Goal: Task Accomplishment & Management: Complete application form

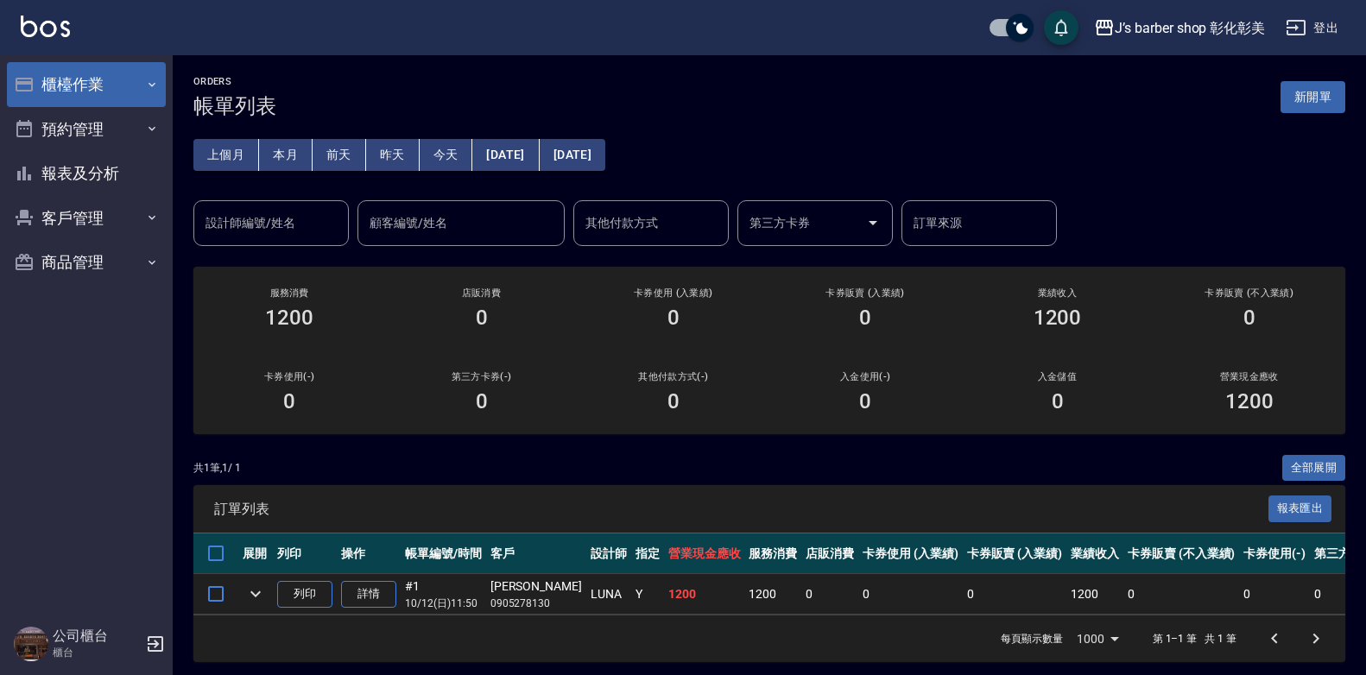
click at [130, 83] on button "櫃檯作業" at bounding box center [86, 84] width 159 height 45
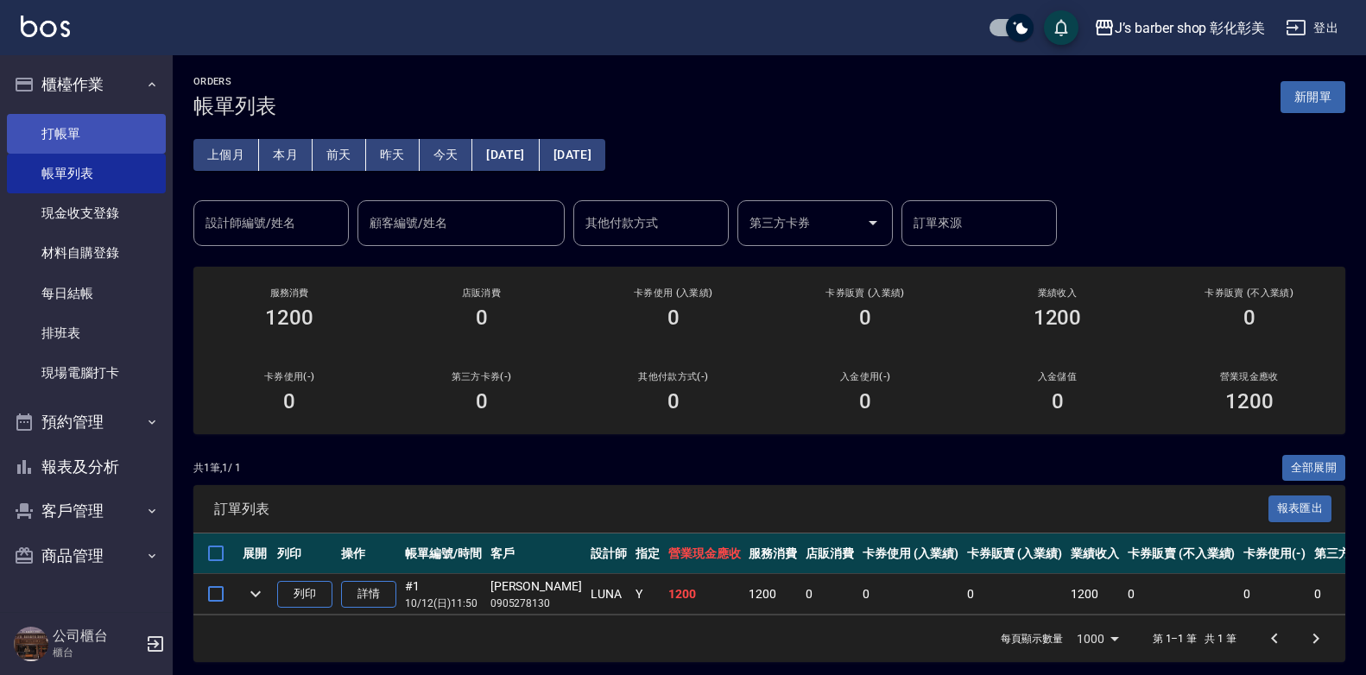
click at [149, 137] on link "打帳單" at bounding box center [86, 134] width 159 height 40
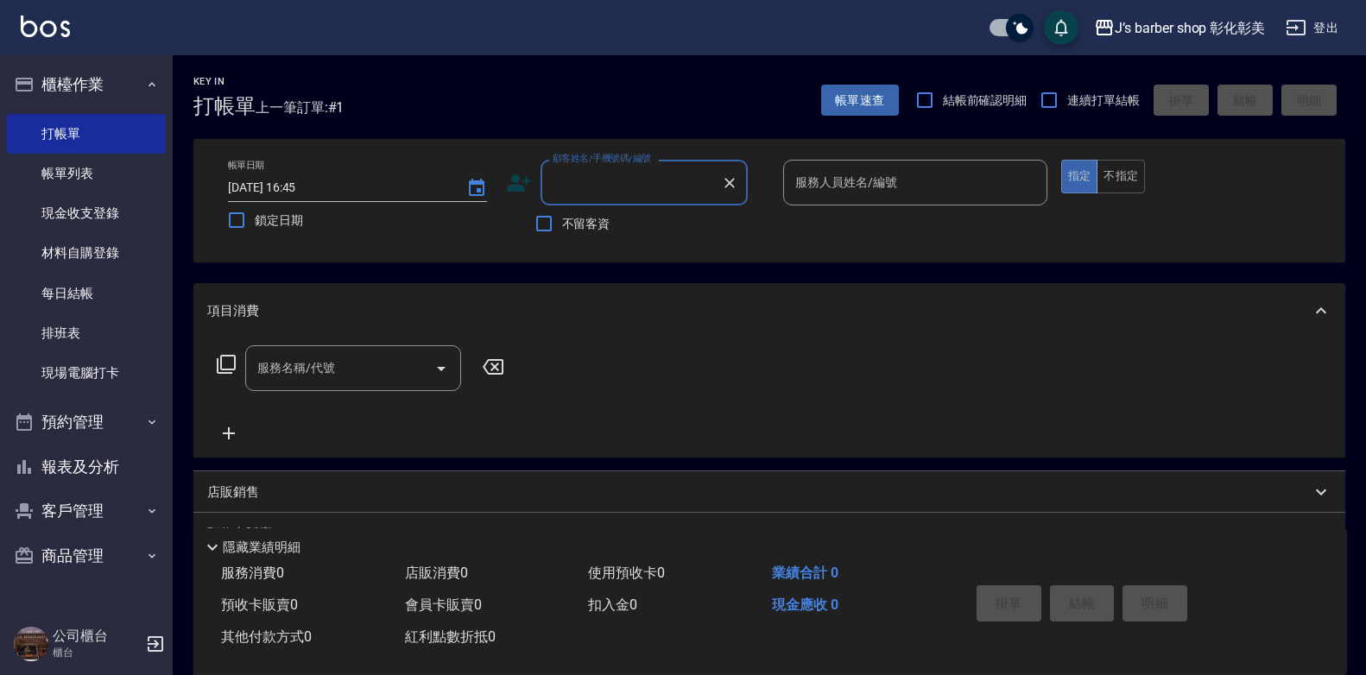
click at [573, 175] on input "顧客姓名/手機號碼/編號" at bounding box center [631, 183] width 166 height 30
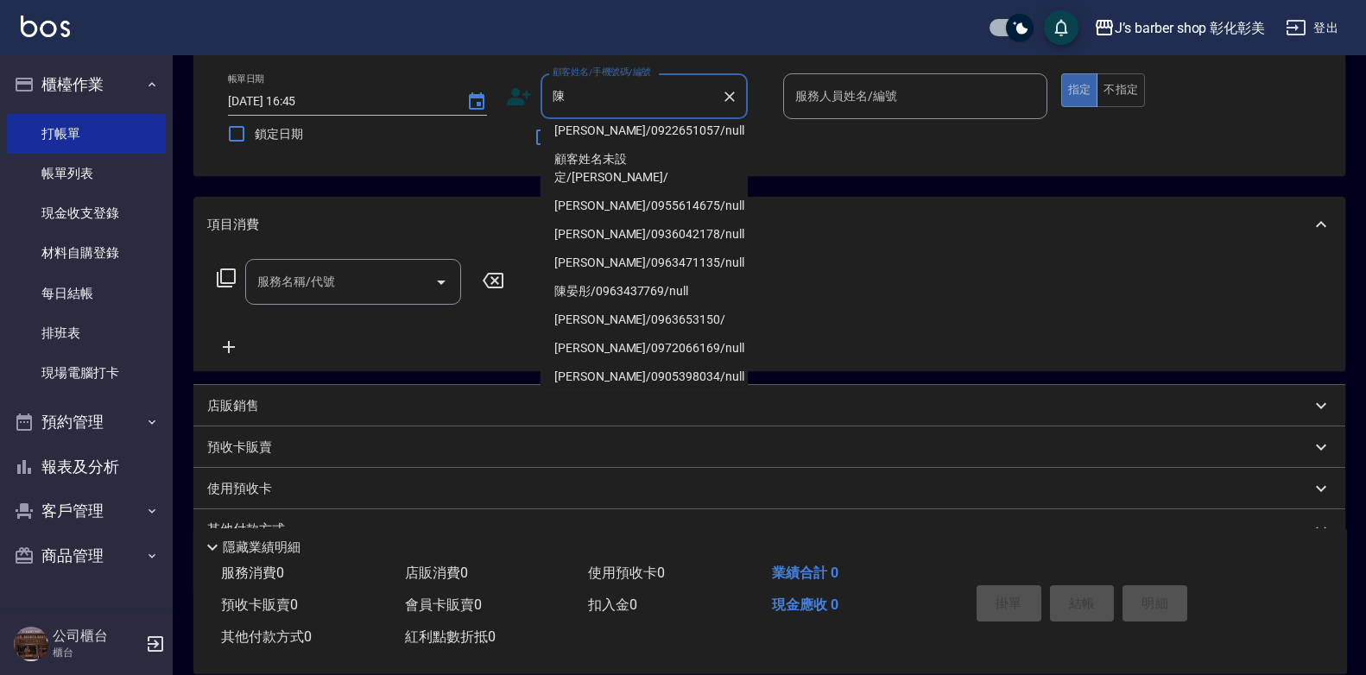
scroll to position [169, 0]
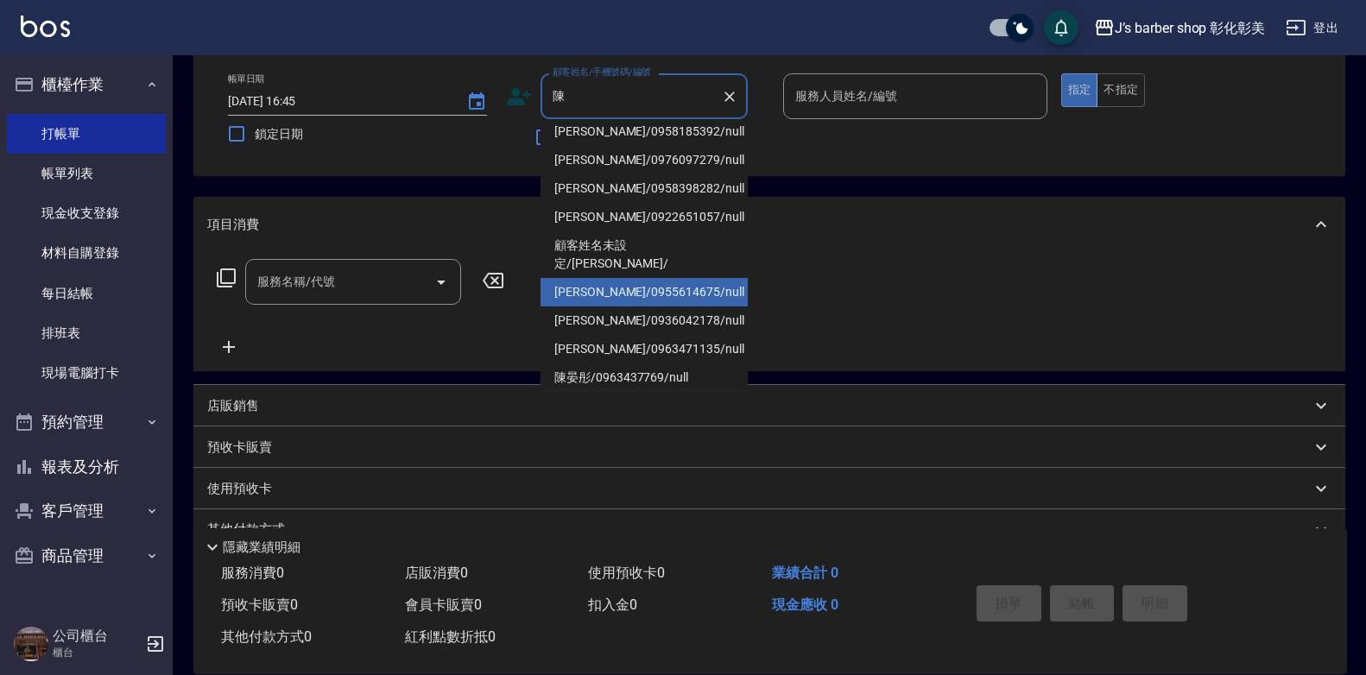
click at [640, 146] on li "[PERSON_NAME]/0958185392/null" at bounding box center [644, 131] width 207 height 28
click at [640, 262] on div "服務名稱/代號 服務名稱/代號" at bounding box center [769, 311] width 1152 height 119
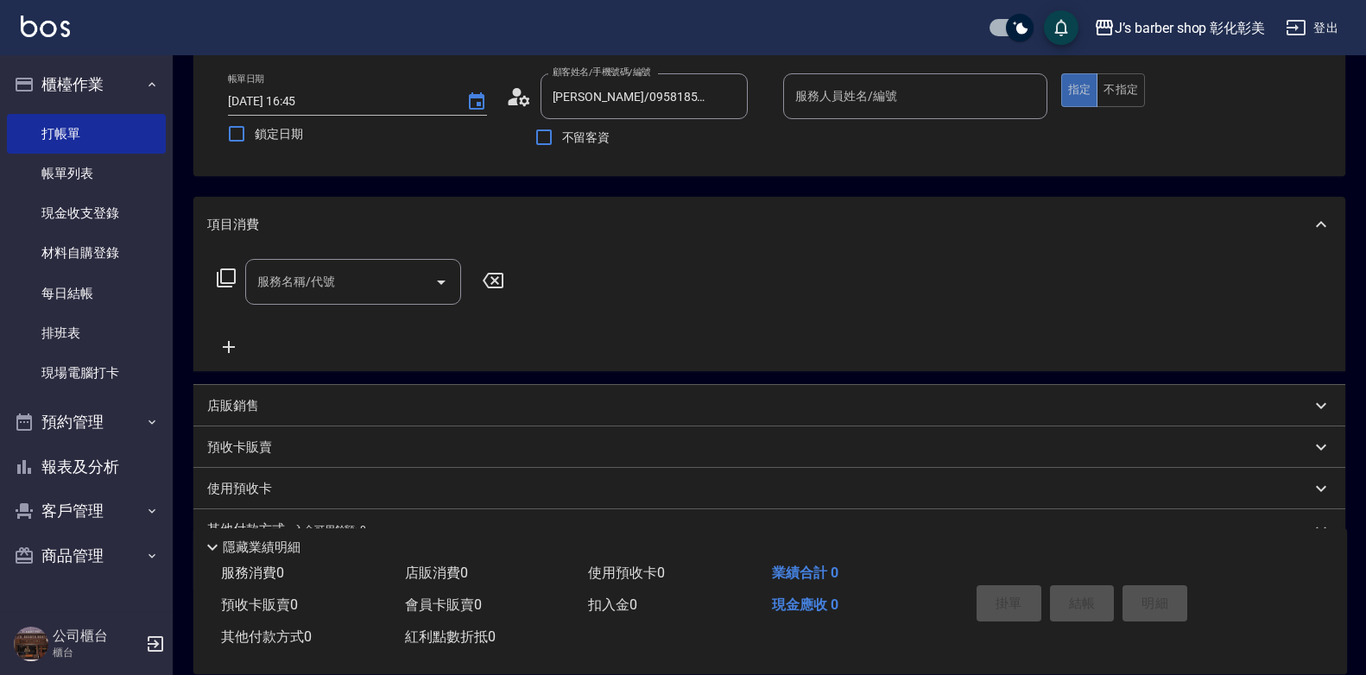
click at [664, 86] on input "[PERSON_NAME]/0958185392/null" at bounding box center [631, 96] width 166 height 30
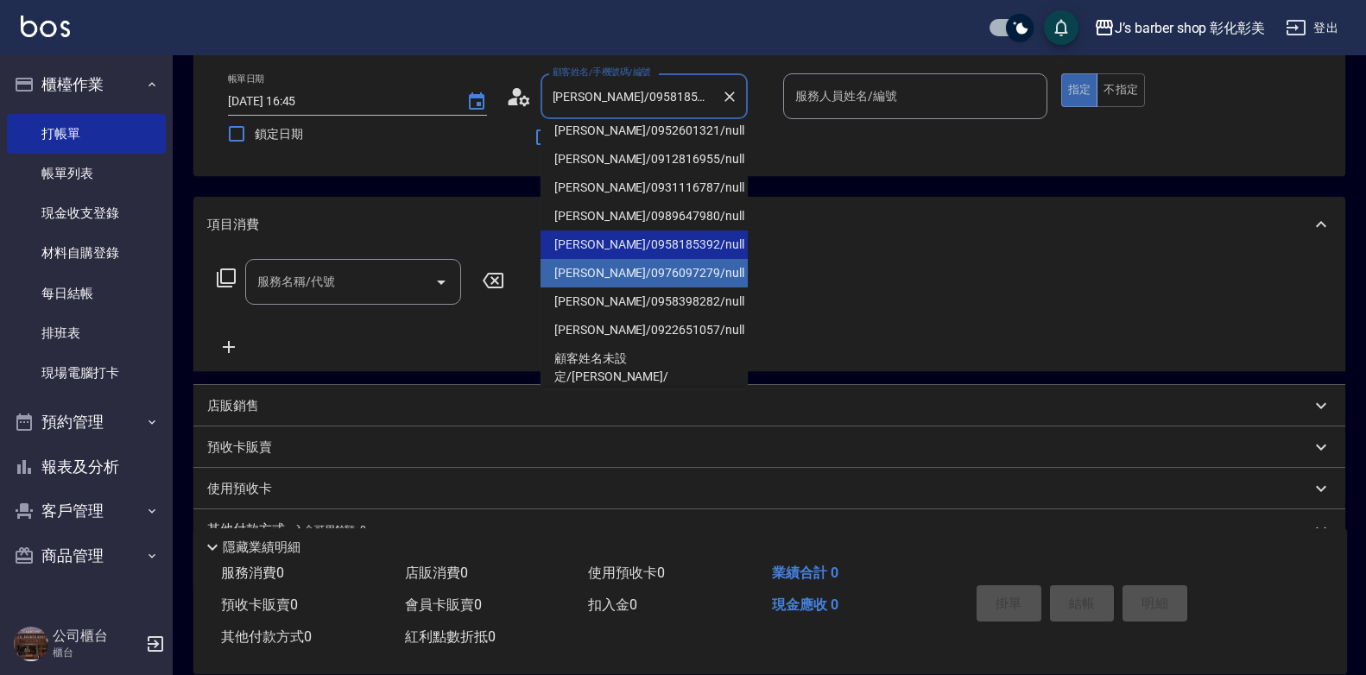
scroll to position [86, 0]
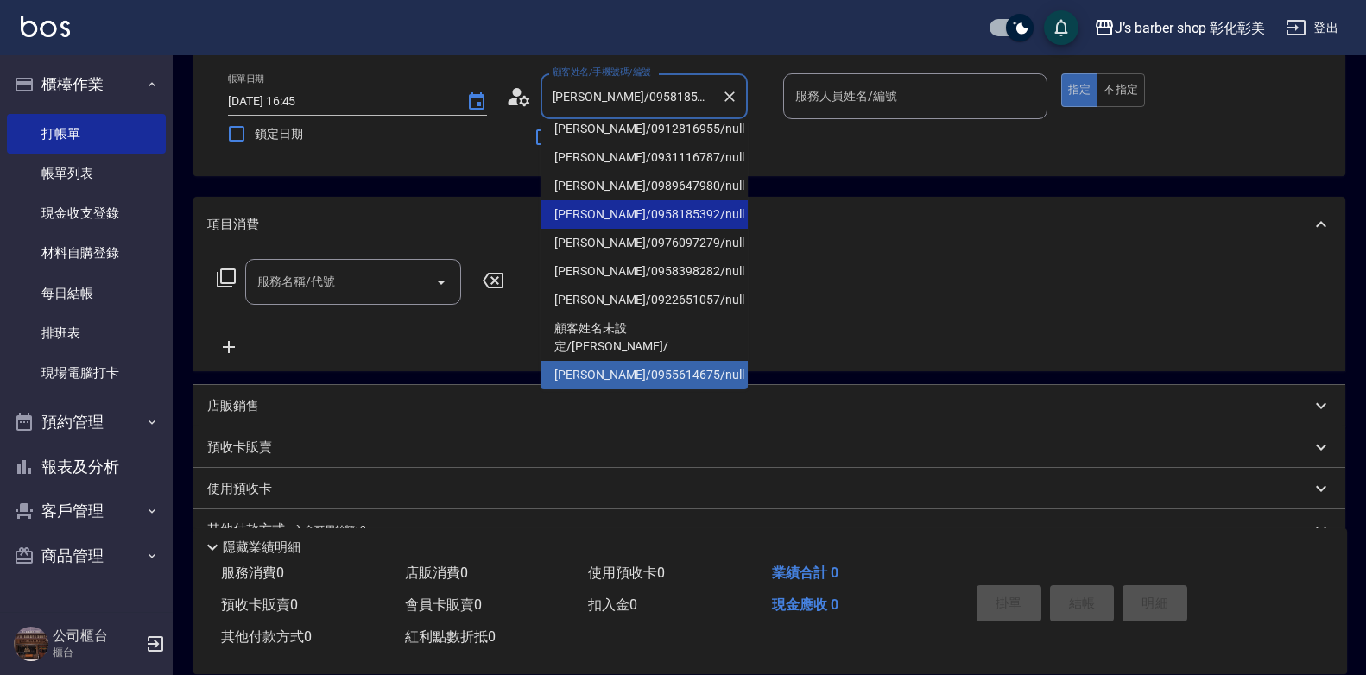
click at [666, 361] on li "[PERSON_NAME]/0955614675/null" at bounding box center [644, 375] width 207 height 28
type input "[PERSON_NAME]/0955614675/null"
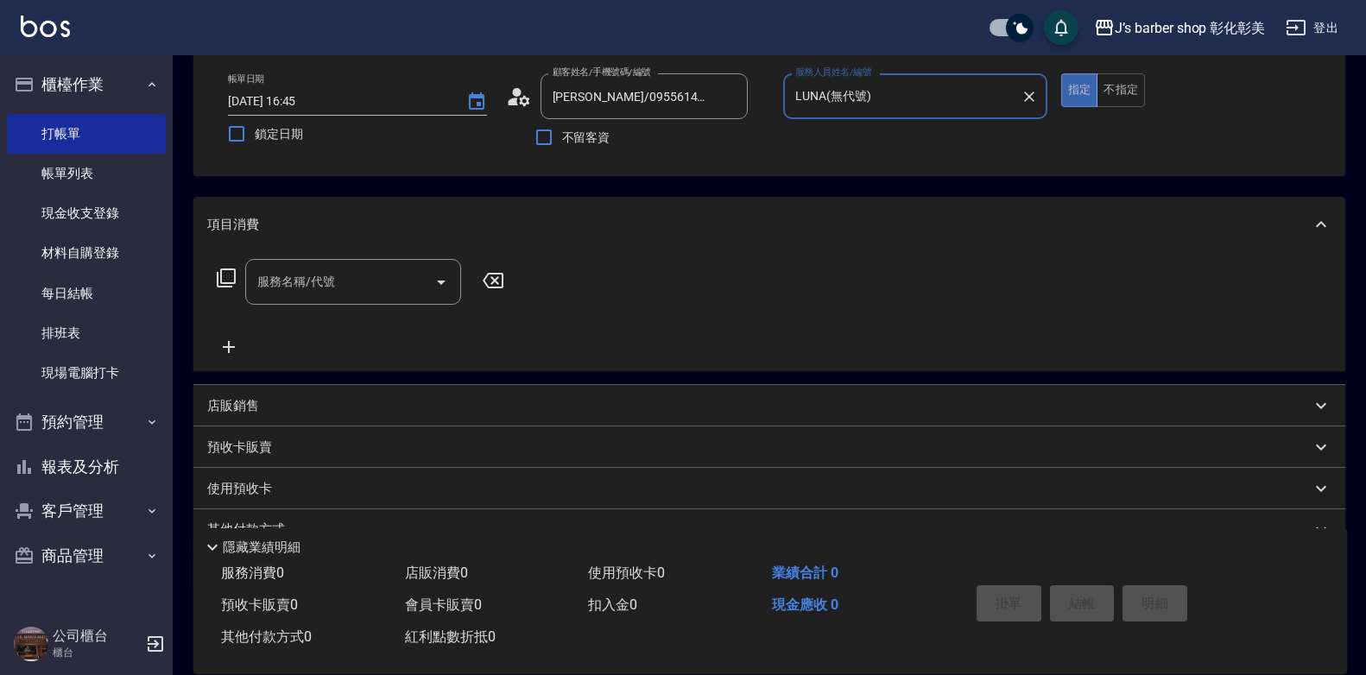
type input "LUNA(無代號)"
click at [409, 283] on input "服務名稱/代號" at bounding box center [340, 282] width 174 height 30
click at [362, 288] on input "服務名稱/代號" at bounding box center [340, 282] width 174 height 30
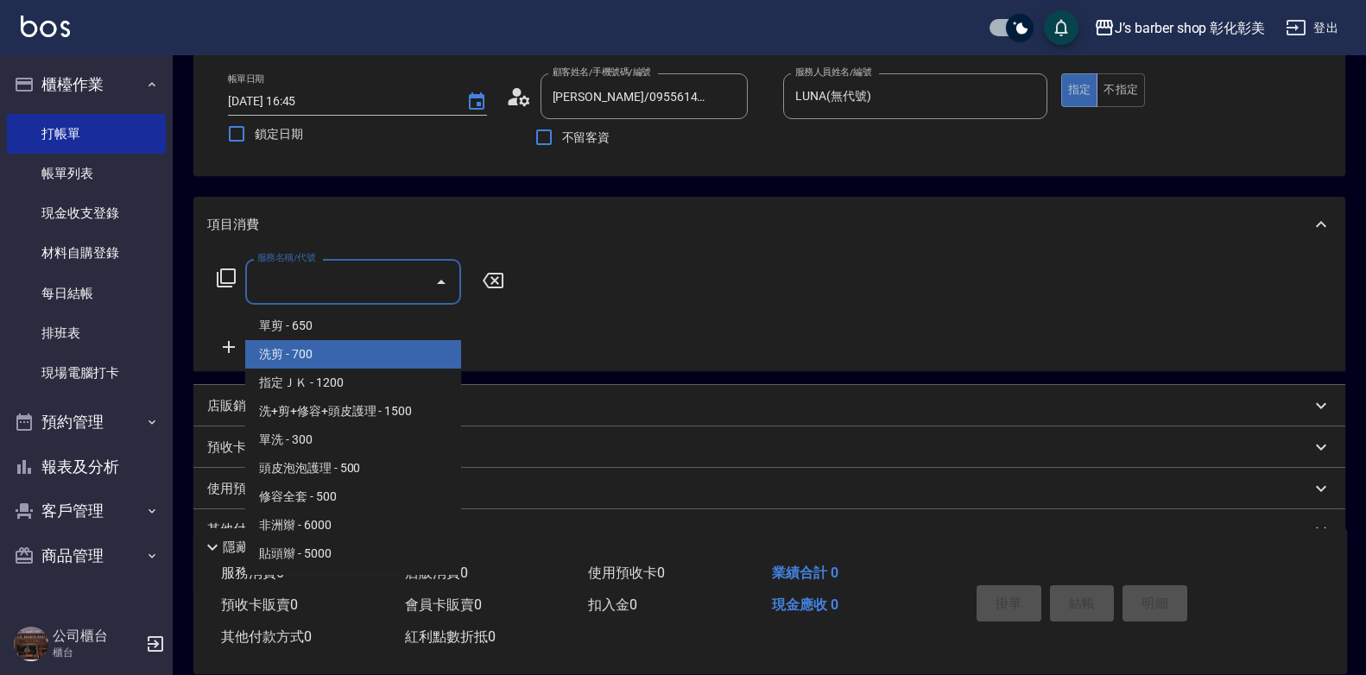
click at [347, 344] on span "洗剪 - 700" at bounding box center [353, 354] width 216 height 28
click at [347, 344] on div "服務名稱/代號 服務名稱/代號" at bounding box center [360, 308] width 307 height 98
type input "洗剪(101)"
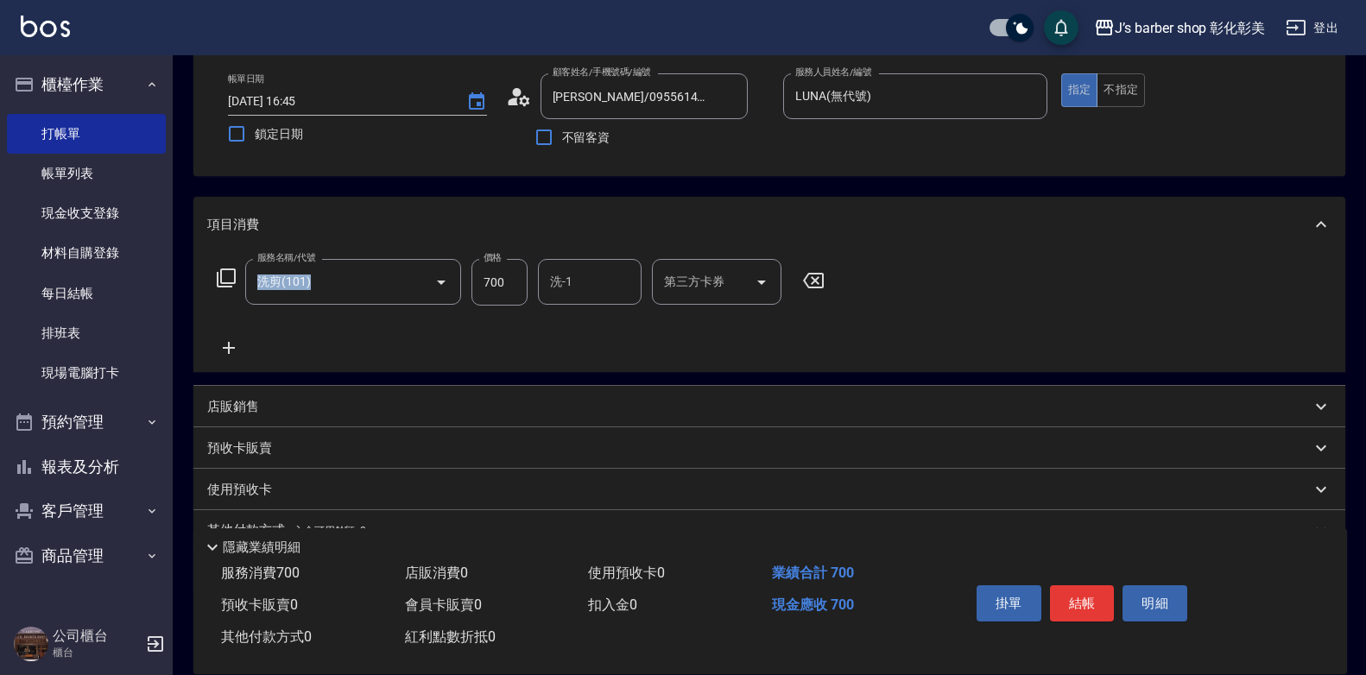
click at [621, 276] on input "洗-1" at bounding box center [590, 282] width 88 height 30
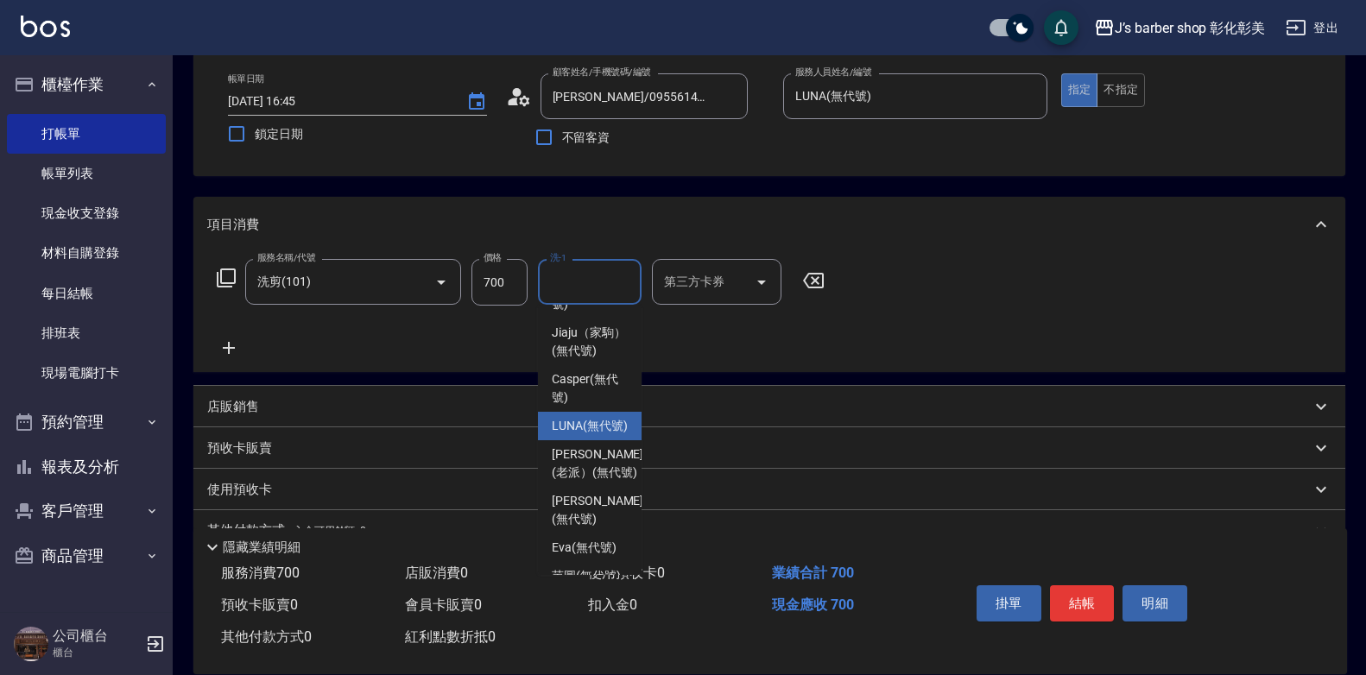
click at [587, 435] on span "LUNA (無代號)" at bounding box center [590, 426] width 76 height 18
type input "LUNA(無代號)"
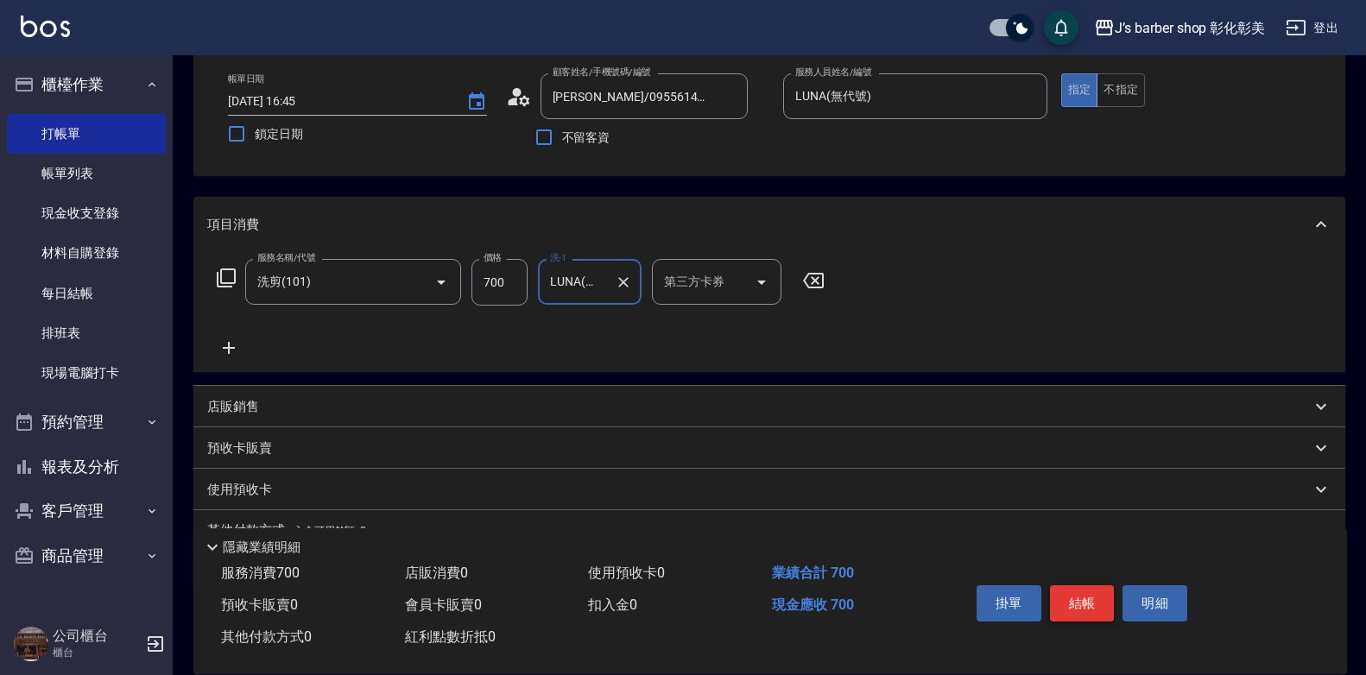
click at [1093, 592] on button "結帳" at bounding box center [1082, 604] width 65 height 36
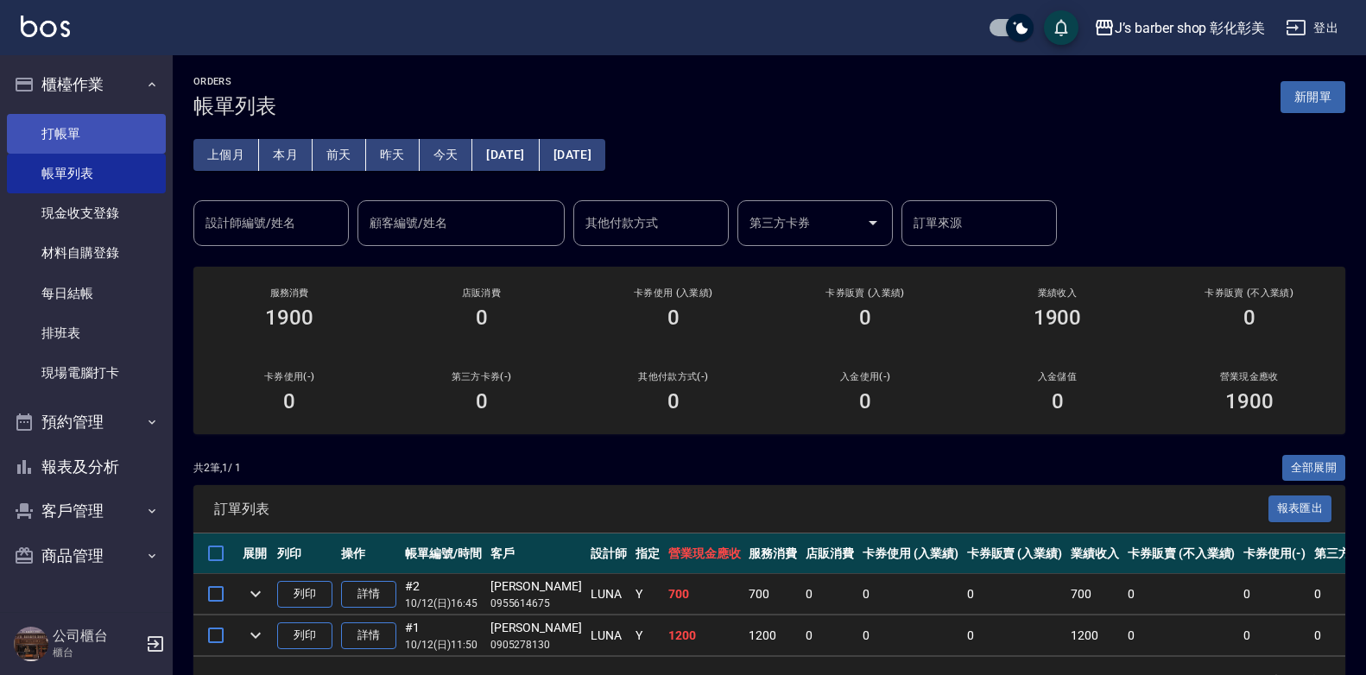
click at [111, 150] on link "打帳單" at bounding box center [86, 134] width 159 height 40
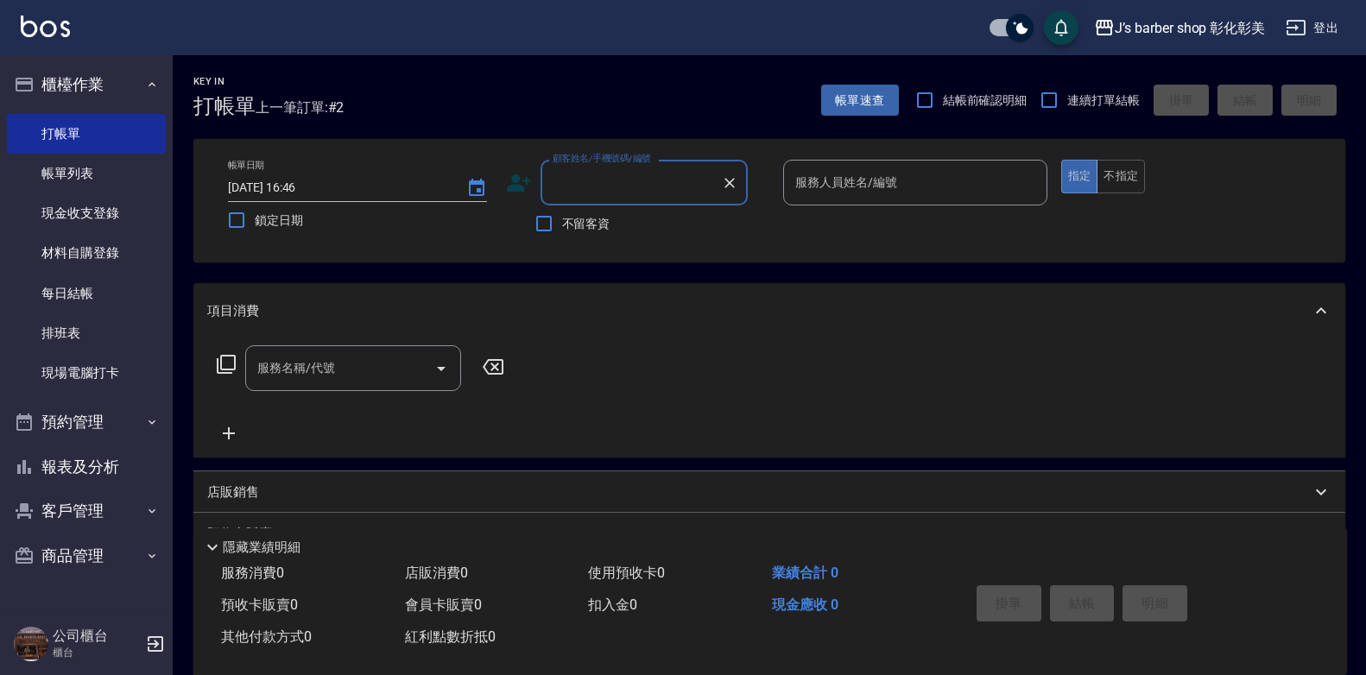
click at [662, 187] on input "顧客姓名/手機號碼/編號" at bounding box center [631, 183] width 166 height 30
click at [686, 221] on li "Ting/0975100517/null" at bounding box center [644, 226] width 207 height 28
click at [687, 222] on div "不留客資" at bounding box center [627, 224] width 242 height 36
type input "Ting/0975100517/null"
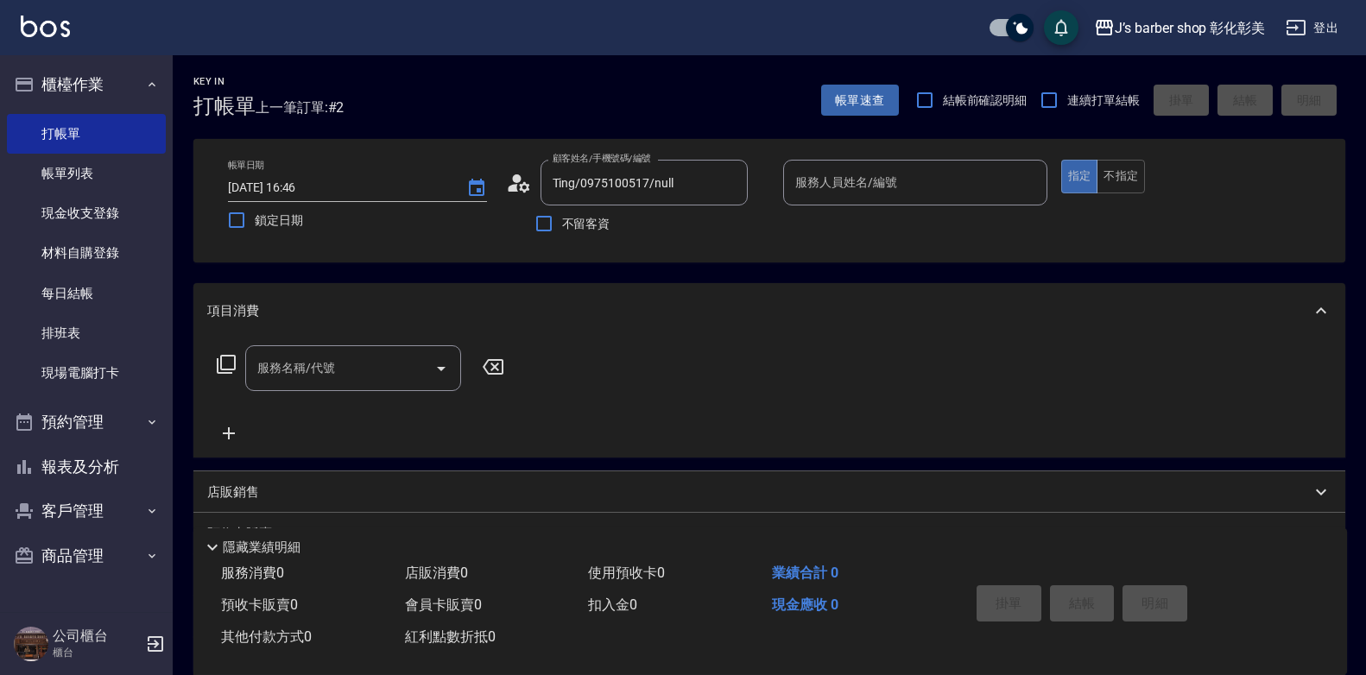
type input "LUNA(無代號)"
click at [375, 359] on input "服務名稱/代號" at bounding box center [340, 368] width 174 height 30
click at [376, 359] on input "服務名稱/代號" at bounding box center [340, 368] width 174 height 30
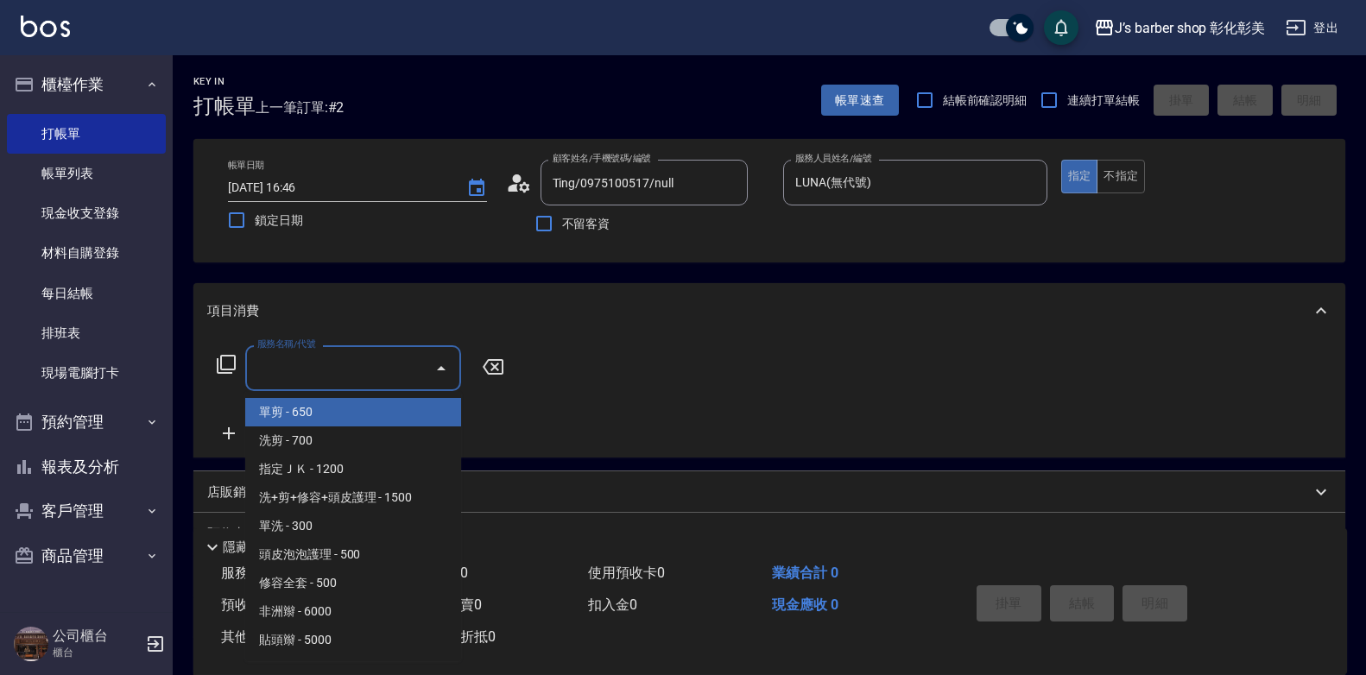
click at [338, 379] on input "服務名稱/代號" at bounding box center [340, 368] width 174 height 30
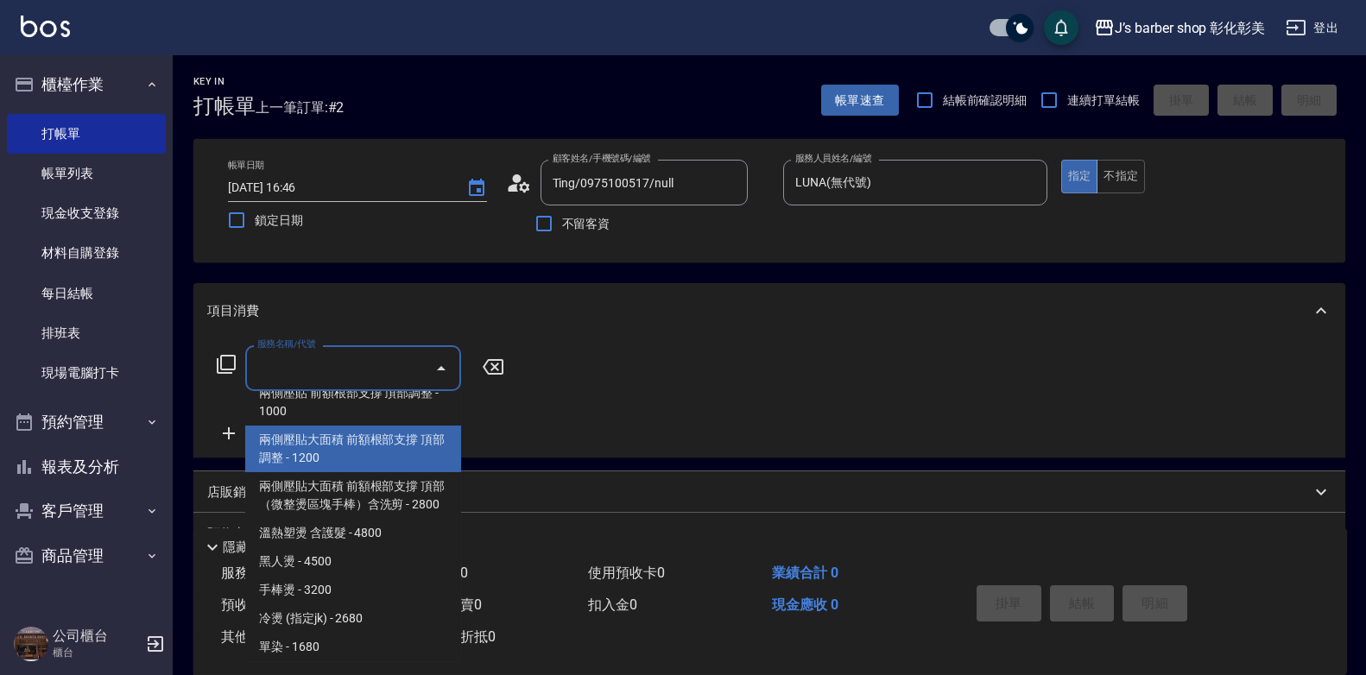
scroll to position [490, 0]
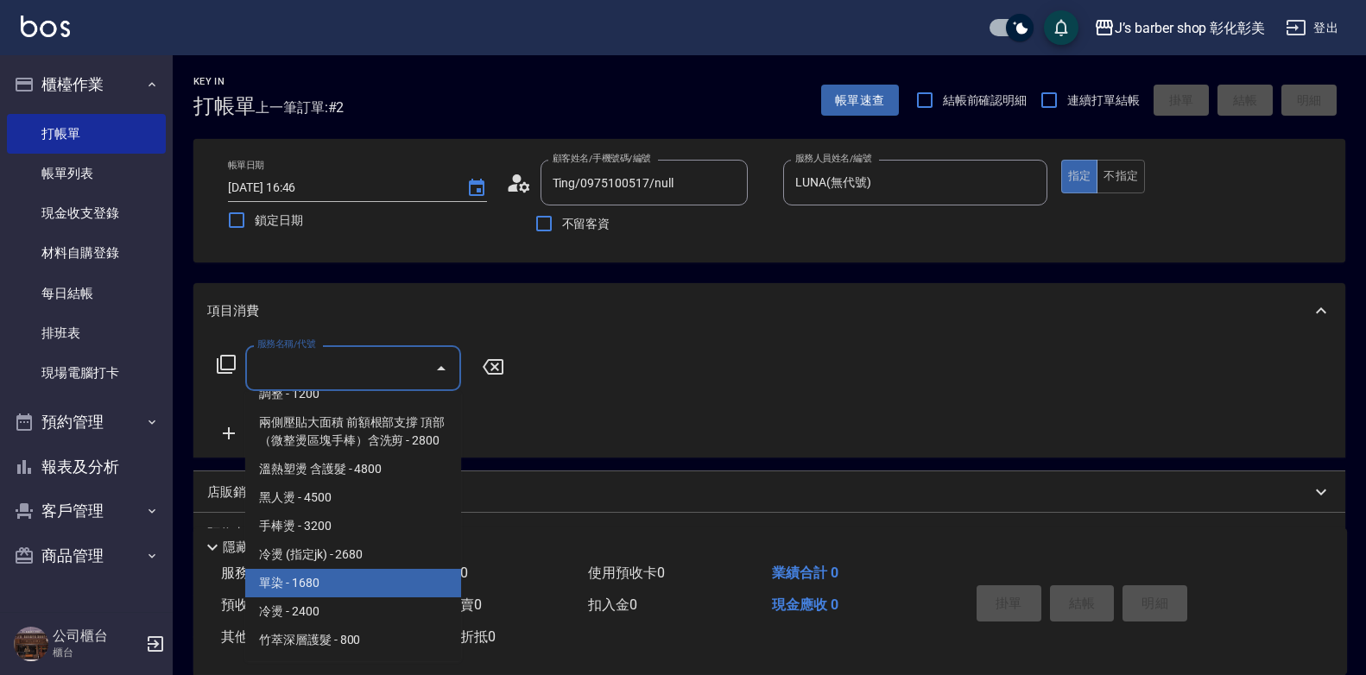
click at [396, 570] on span "單染 - 1680" at bounding box center [353, 583] width 216 height 28
click at [396, 570] on div "服務消費 0" at bounding box center [306, 574] width 184 height 32
type input "單染(L01)"
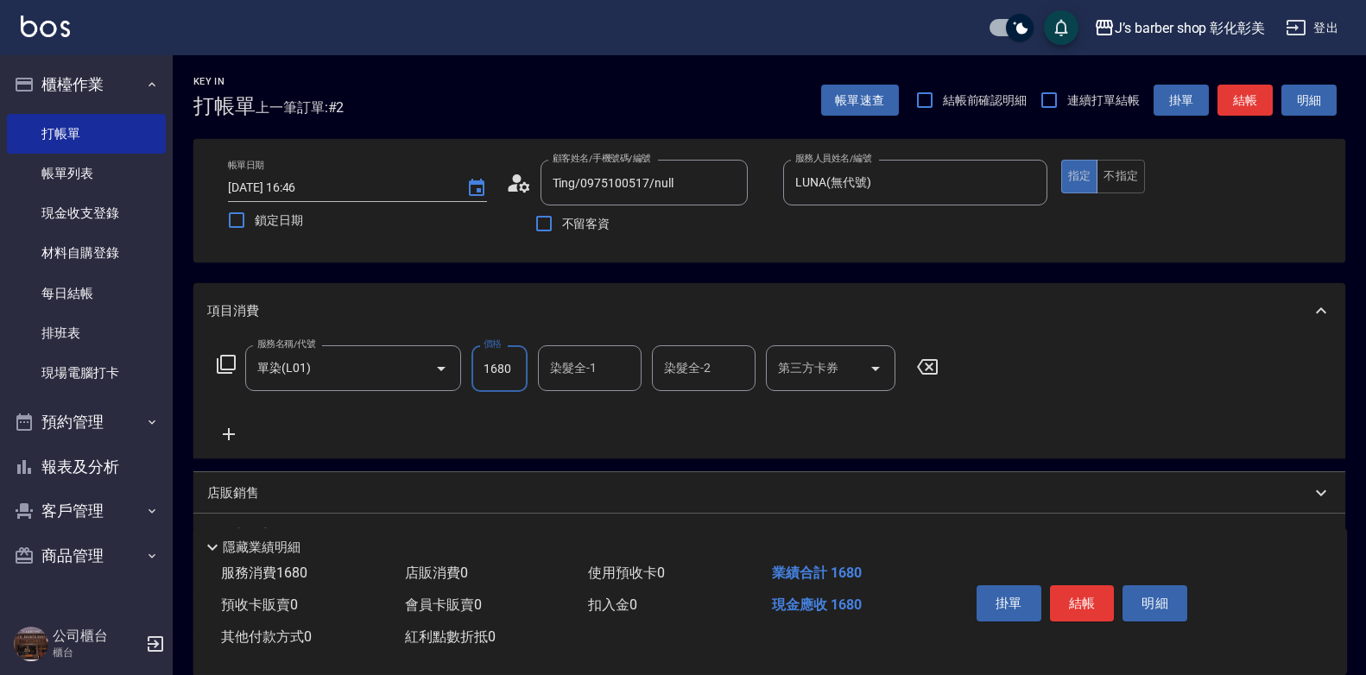
click at [521, 373] on input "1680" at bounding box center [500, 368] width 56 height 47
type input "3200"
click at [600, 373] on input "染髮全-1" at bounding box center [590, 368] width 88 height 30
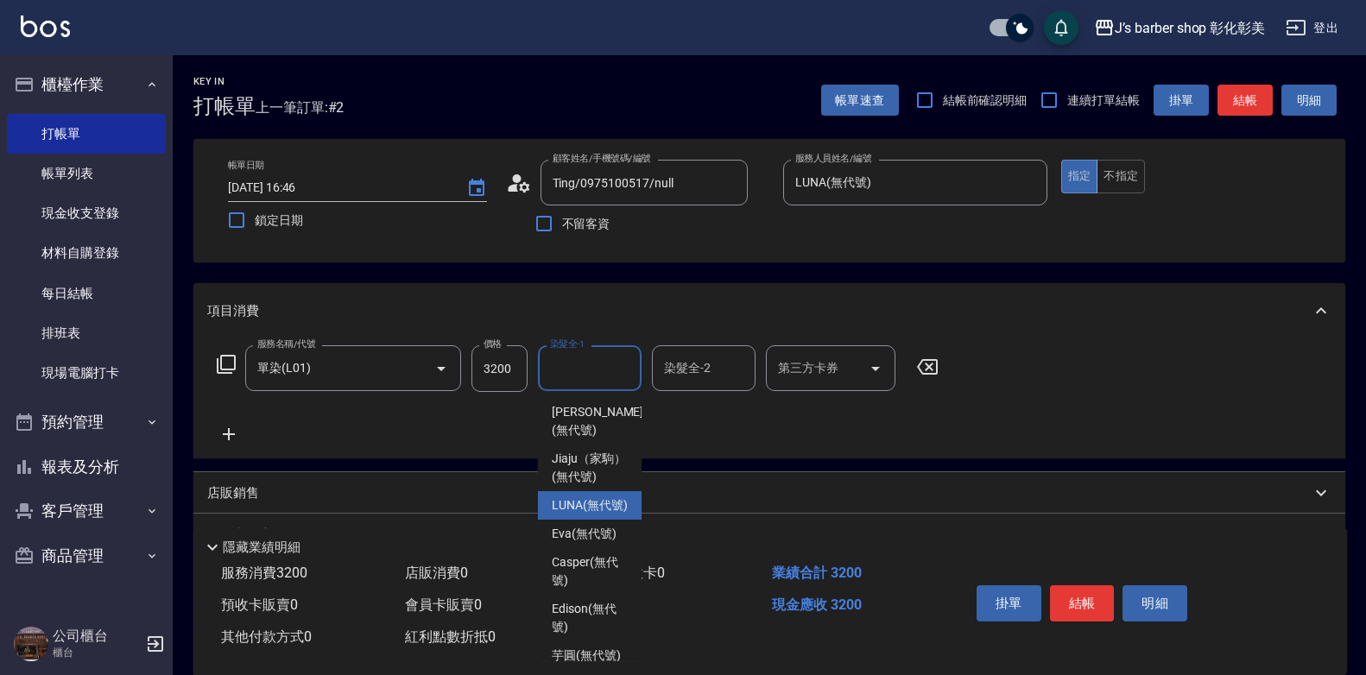
click at [589, 515] on span "LUNA (無代號)" at bounding box center [590, 506] width 76 height 18
type input "LUNA(無代號)"
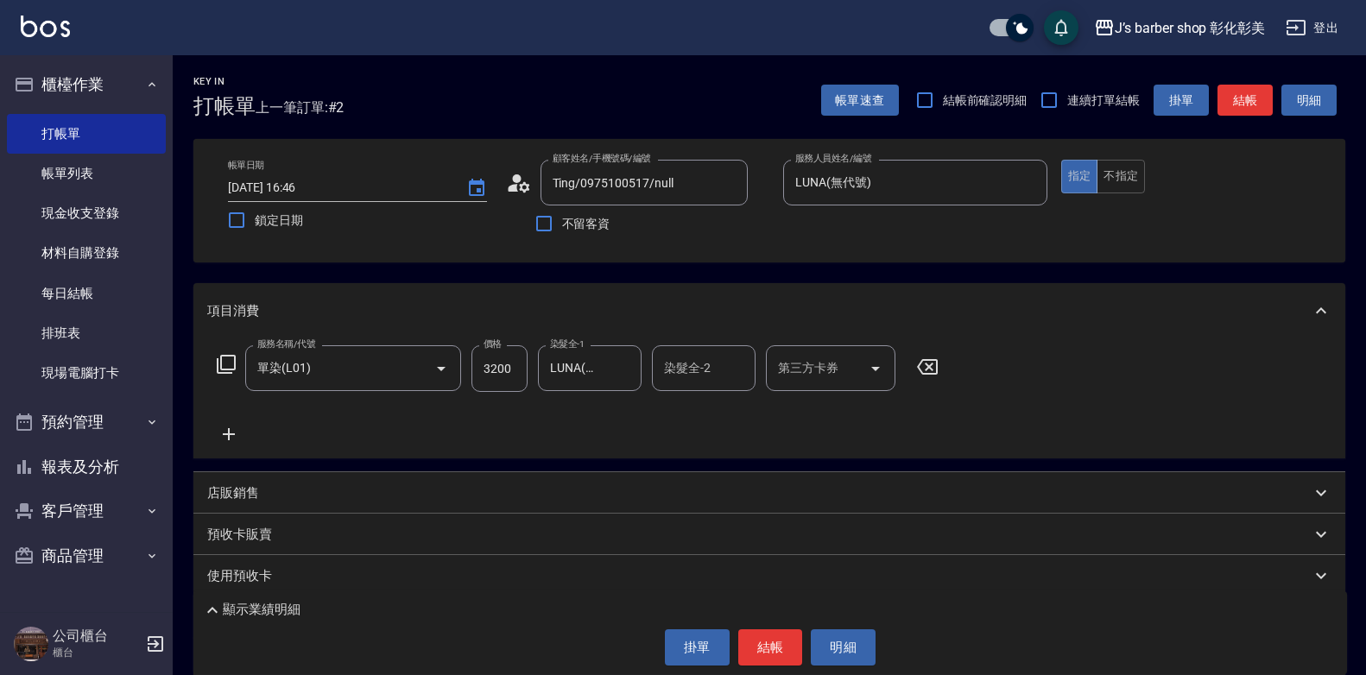
click at [685, 370] on div "染髮全-2 染髮全-2" at bounding box center [704, 368] width 104 height 46
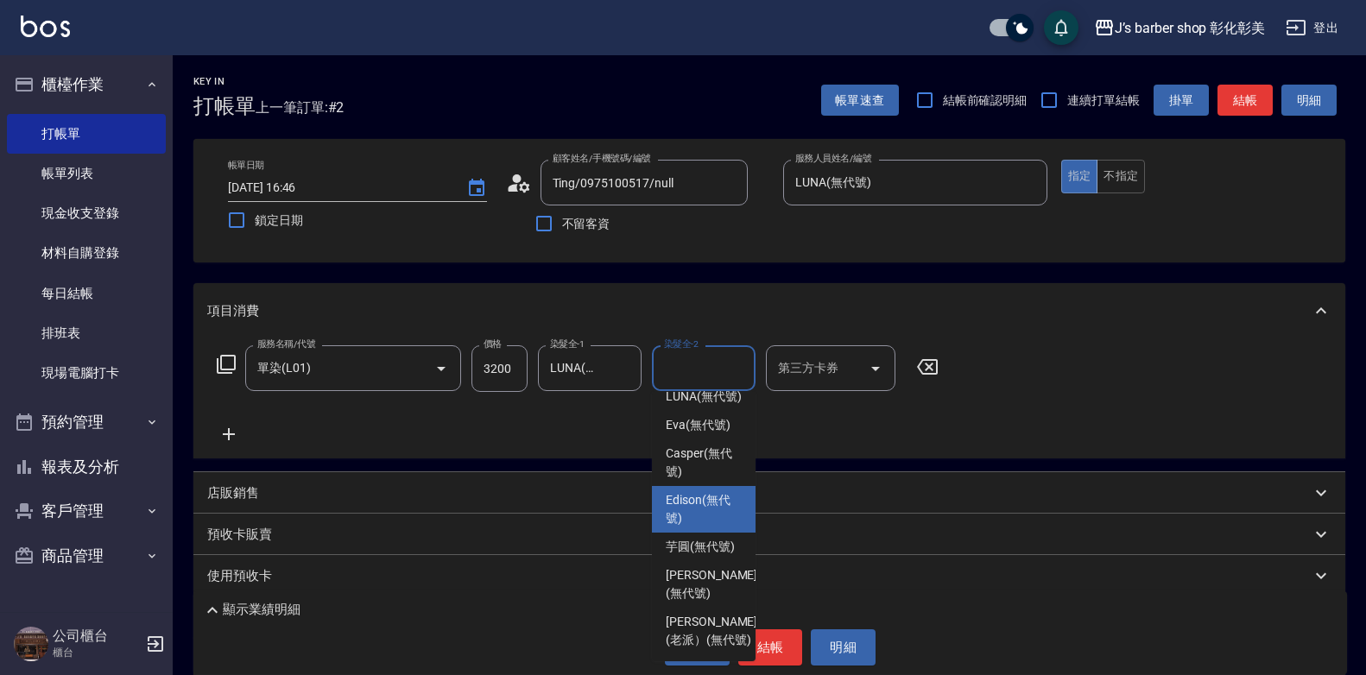
scroll to position [173, 0]
click at [714, 538] on span "芋圓 (無代號)" at bounding box center [700, 547] width 69 height 18
type input "芋圓(無代號)"
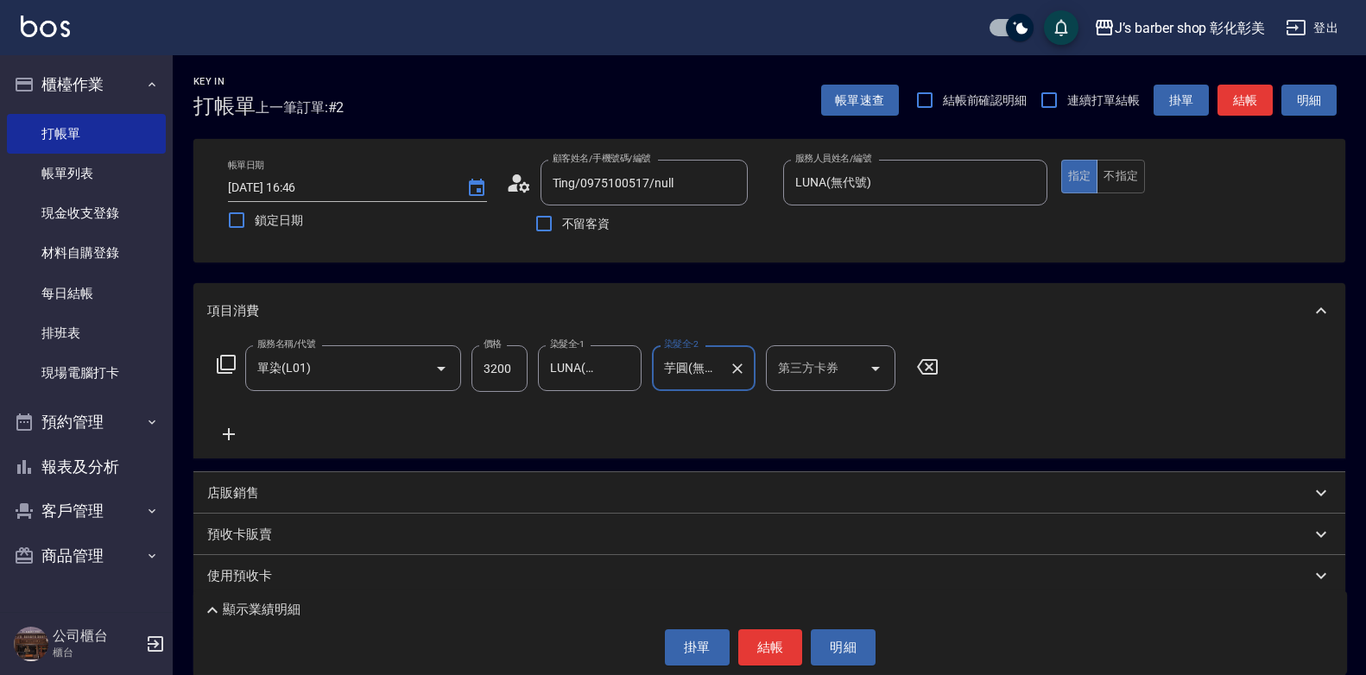
click at [231, 435] on icon at bounding box center [229, 434] width 12 height 12
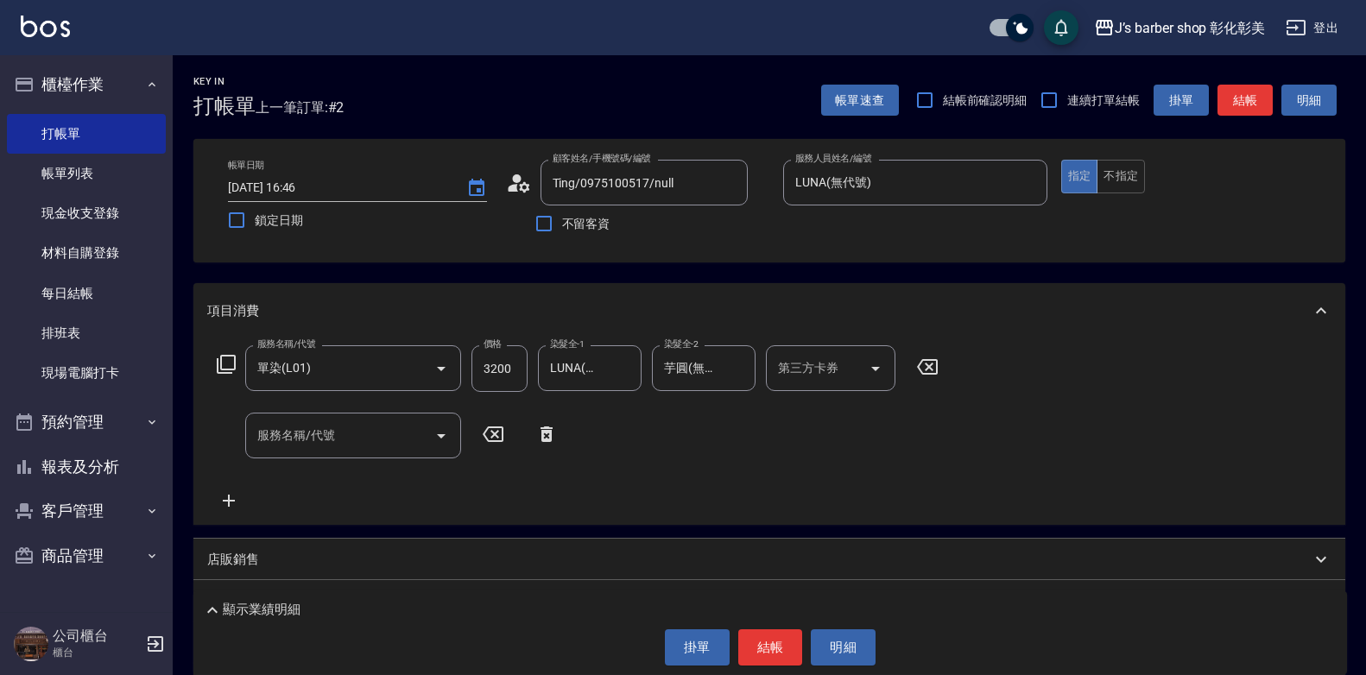
click at [342, 450] on input "服務名稱/代號" at bounding box center [340, 436] width 174 height 30
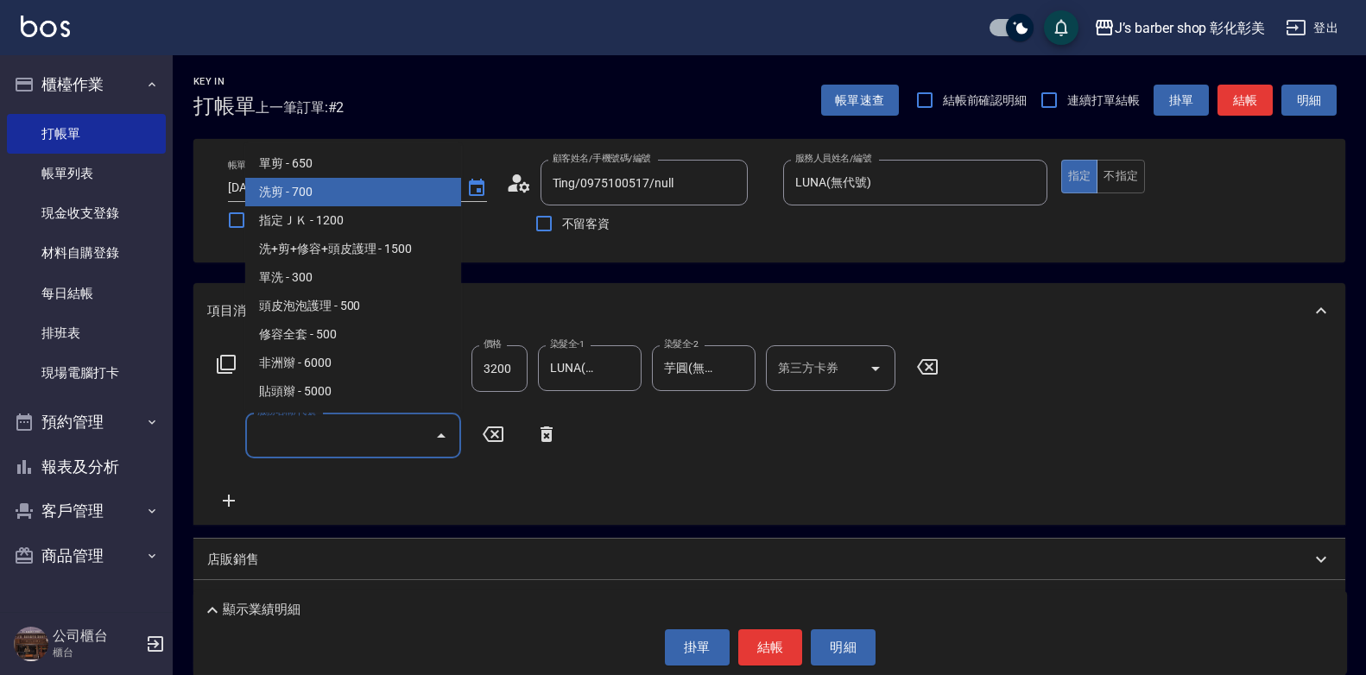
drag, startPoint x: 338, startPoint y: 183, endPoint x: 419, endPoint y: 268, distance: 117.3
click at [338, 184] on span "洗剪 - 700" at bounding box center [353, 192] width 216 height 28
type input "洗剪(101)"
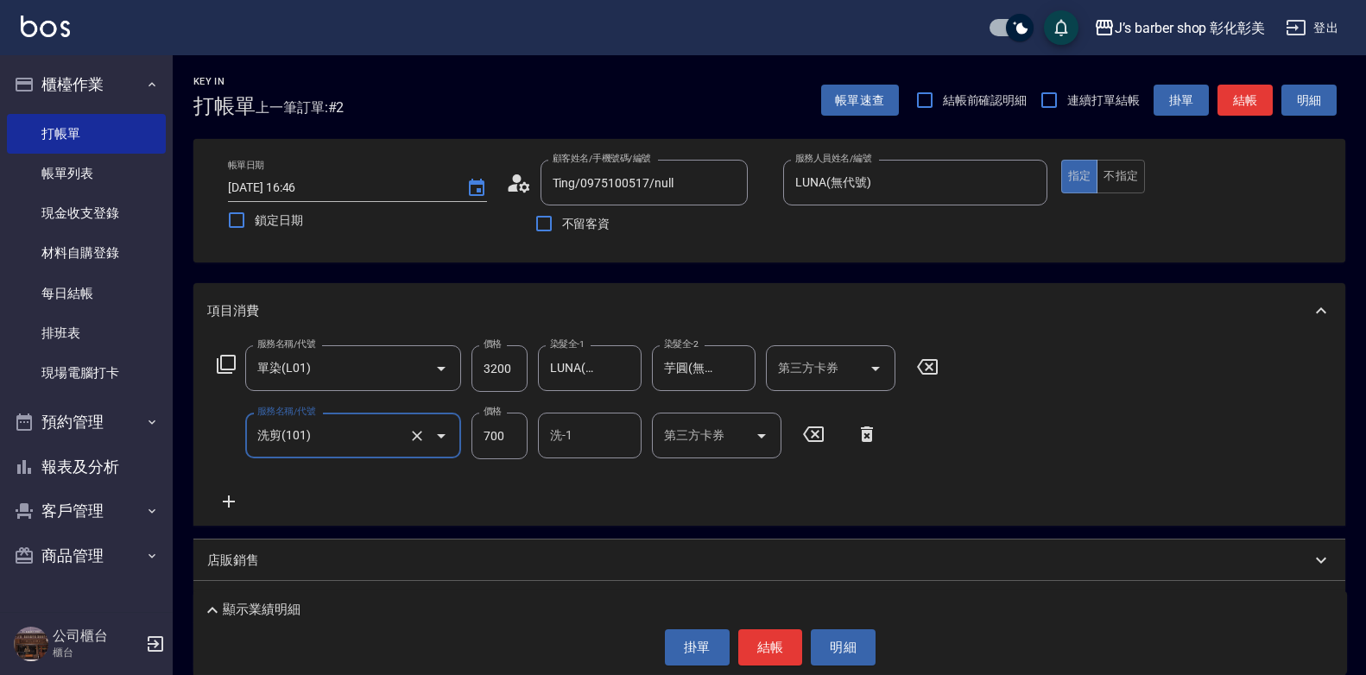
click at [520, 440] on input "700" at bounding box center [500, 436] width 56 height 47
type input "800"
click at [603, 439] on input "洗-1" at bounding box center [590, 436] width 88 height 30
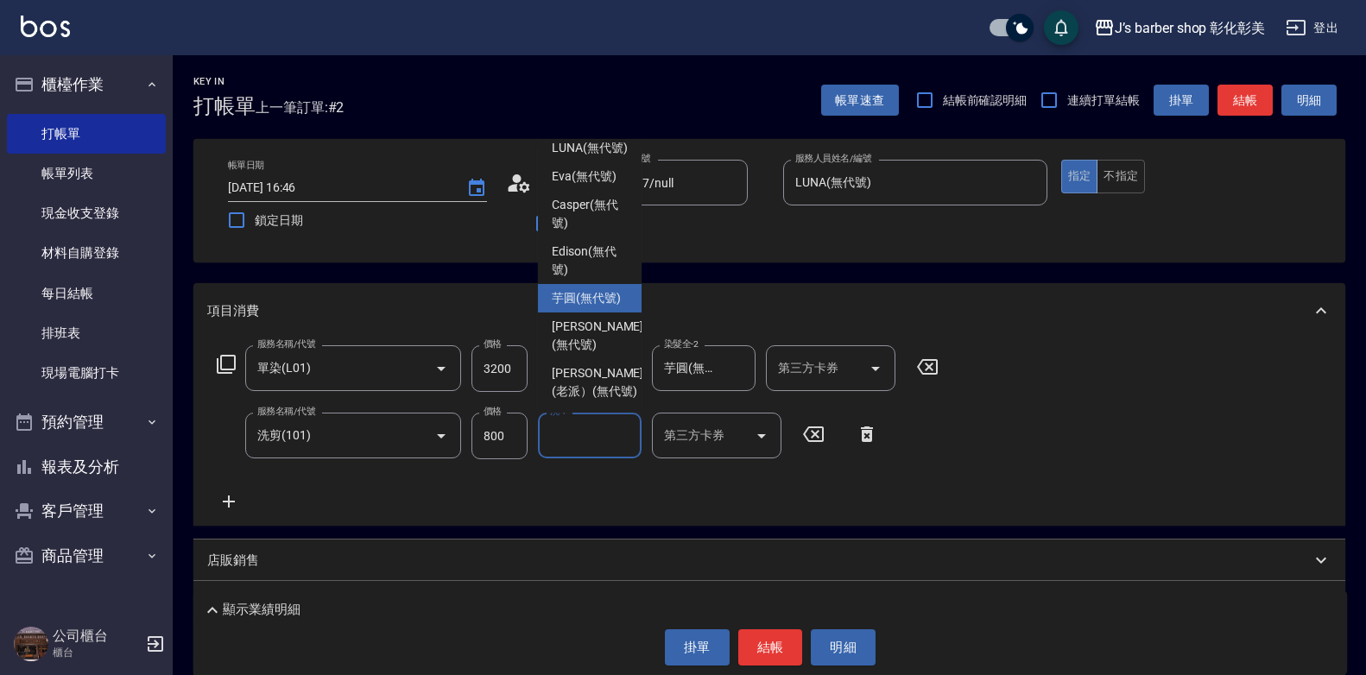
click at [579, 292] on span "芋圓 (無代號)" at bounding box center [586, 298] width 69 height 18
type input "芋圓(無代號)"
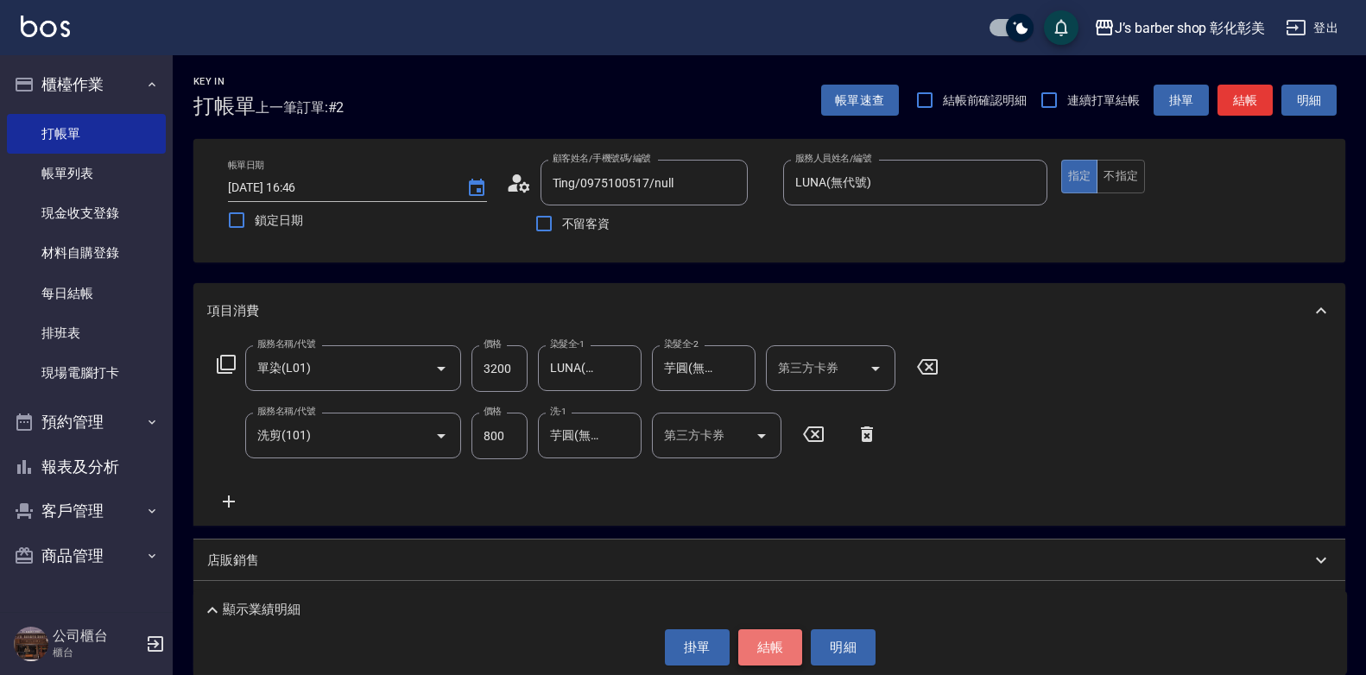
click at [765, 647] on button "結帳" at bounding box center [770, 648] width 65 height 36
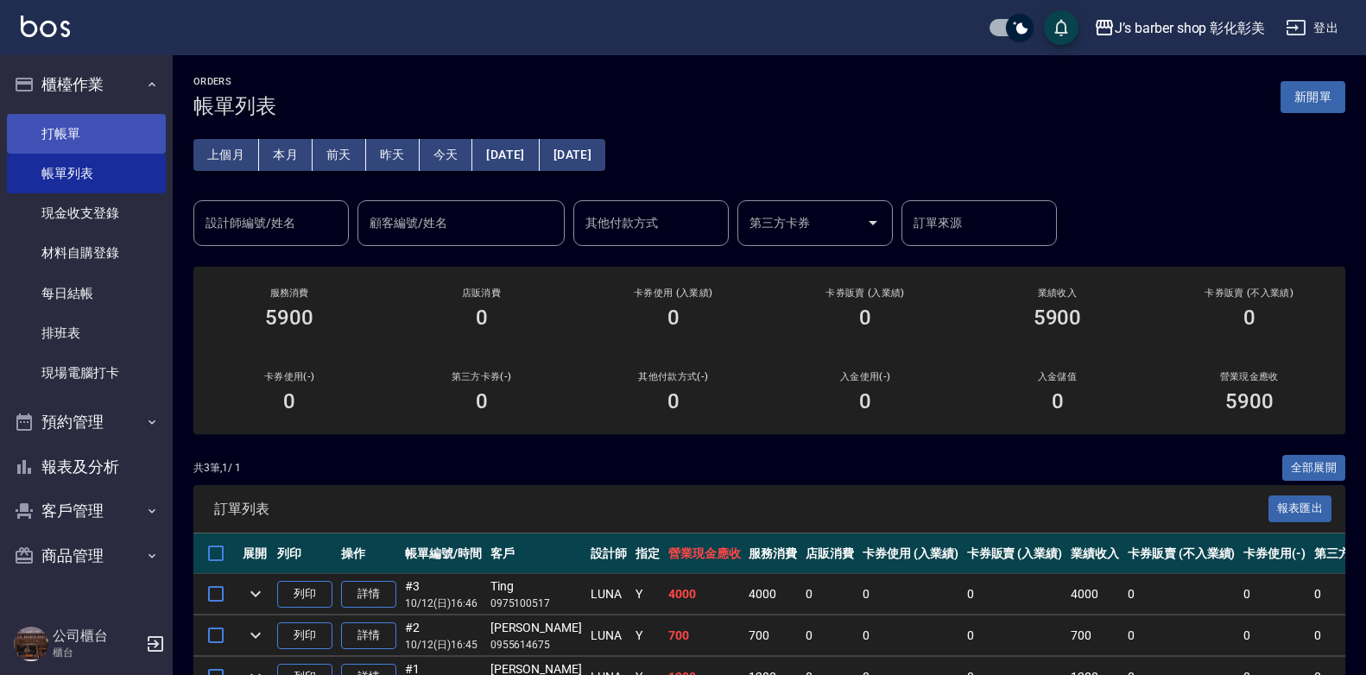
click at [88, 118] on link "打帳單" at bounding box center [86, 134] width 159 height 40
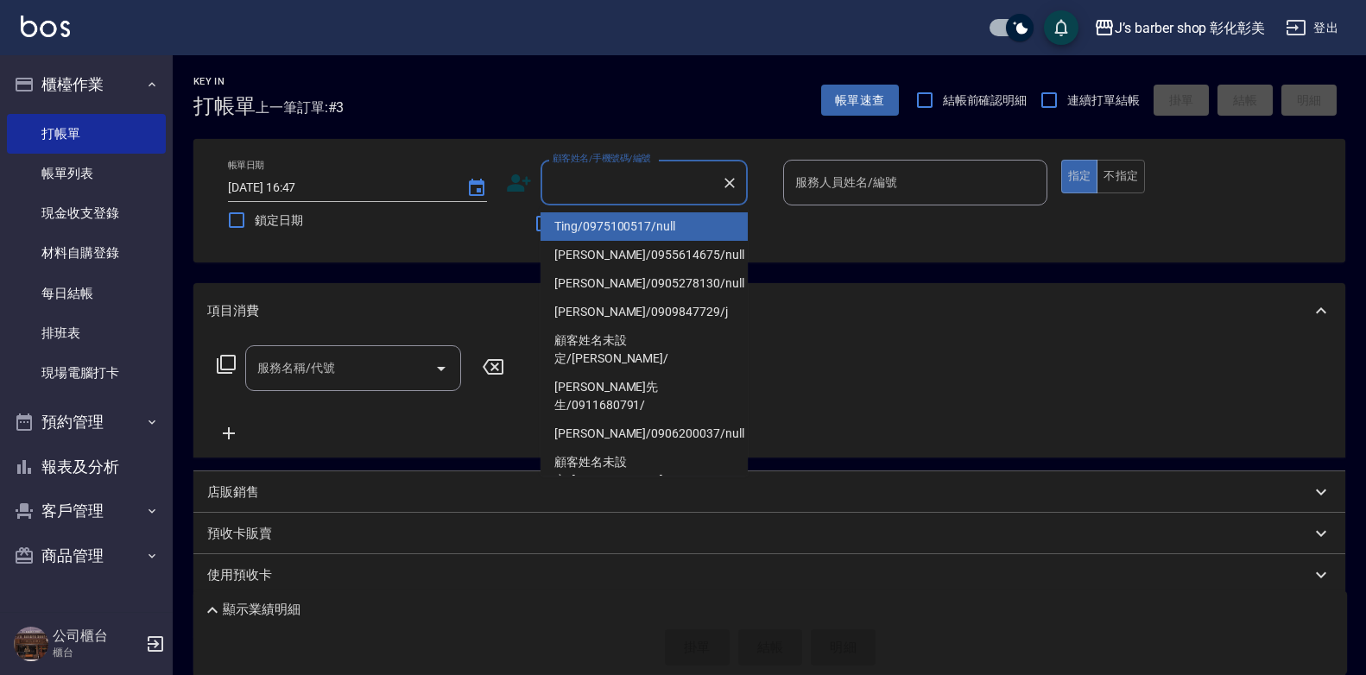
click at [629, 168] on input "顧客姓名/手機號碼/編號" at bounding box center [631, 183] width 166 height 30
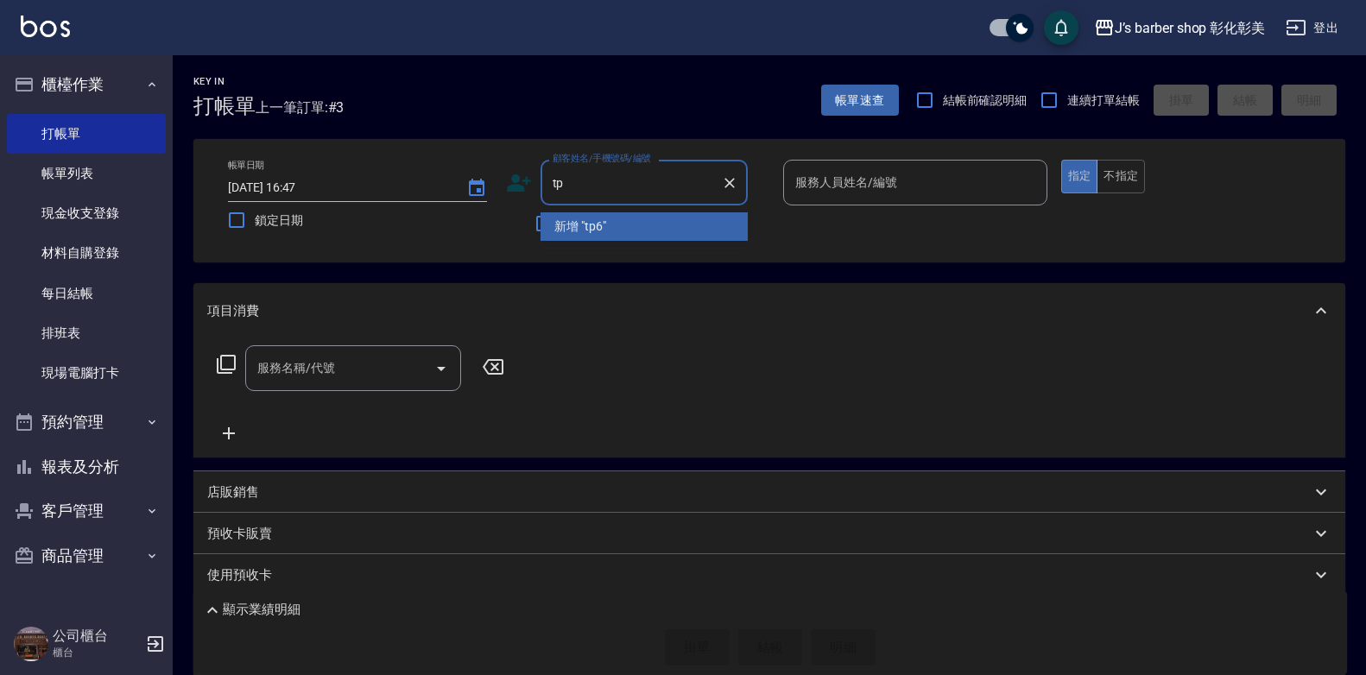
type input "t"
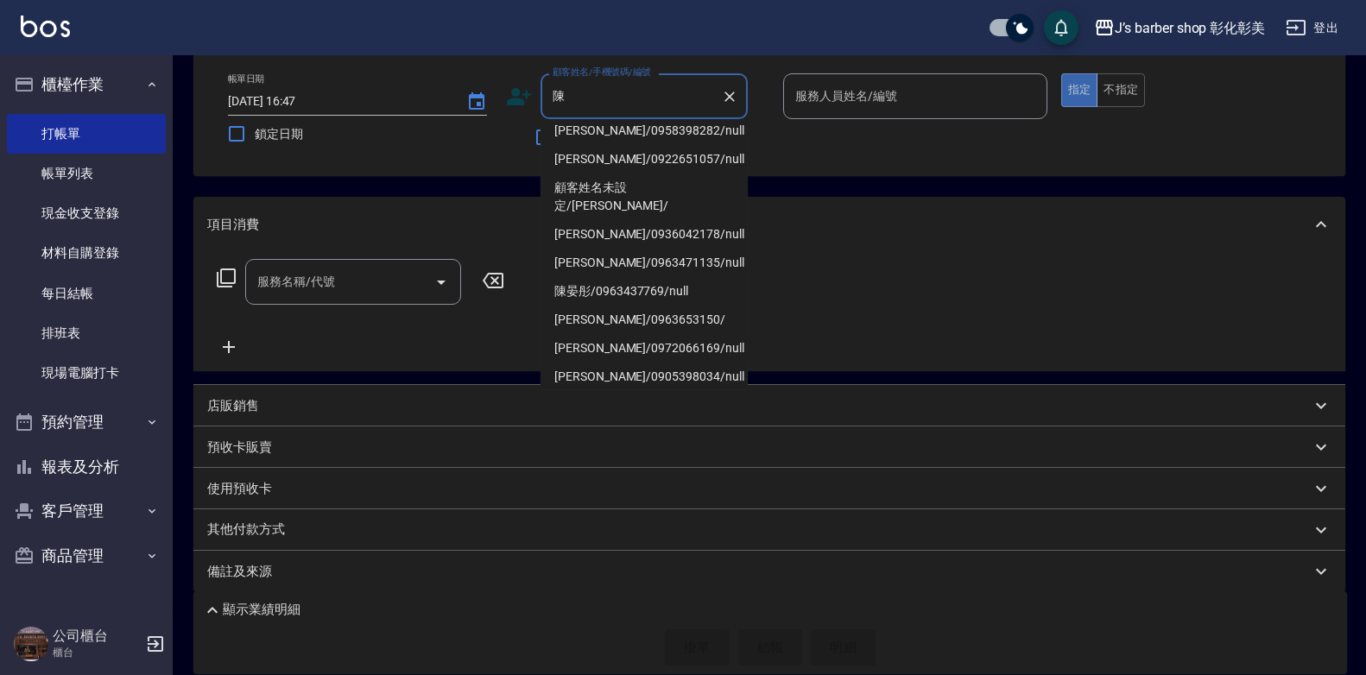
scroll to position [169, 0]
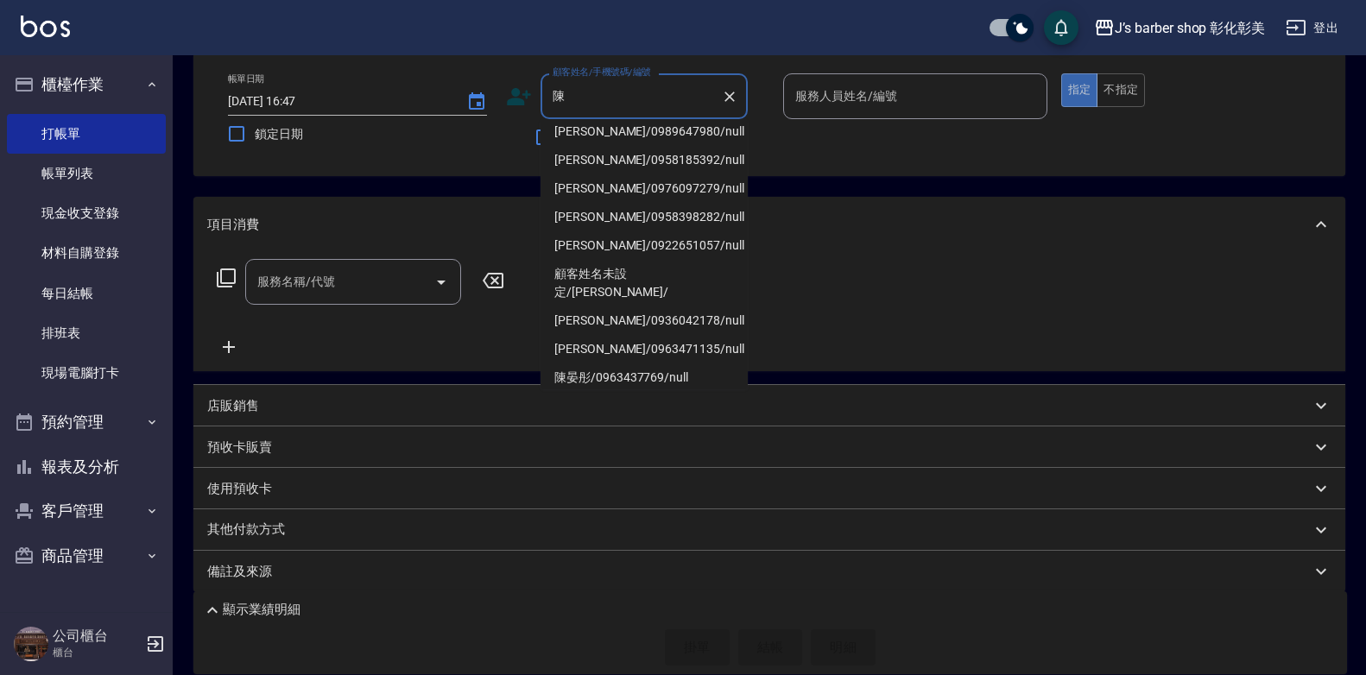
click at [683, 89] on li "[PERSON_NAME]/0912816955/null" at bounding box center [644, 74] width 207 height 28
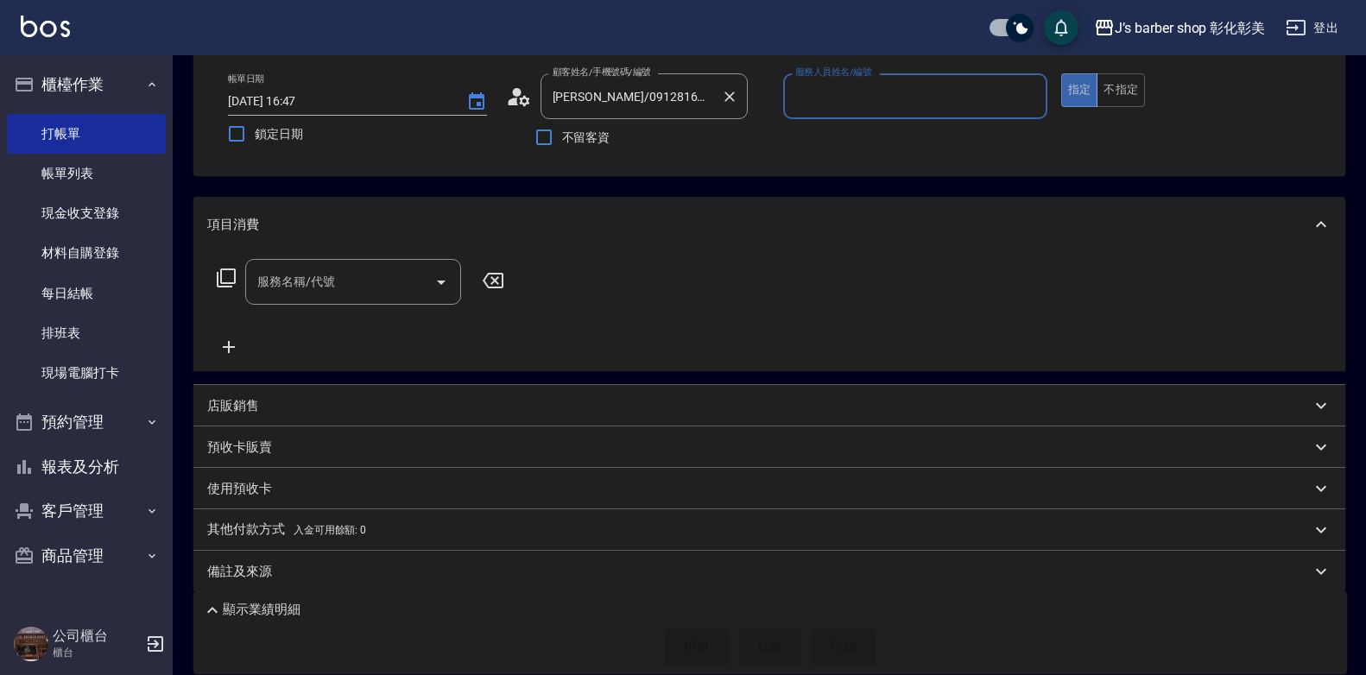
click at [688, 96] on input "[PERSON_NAME]/0912816955/null" at bounding box center [631, 96] width 166 height 30
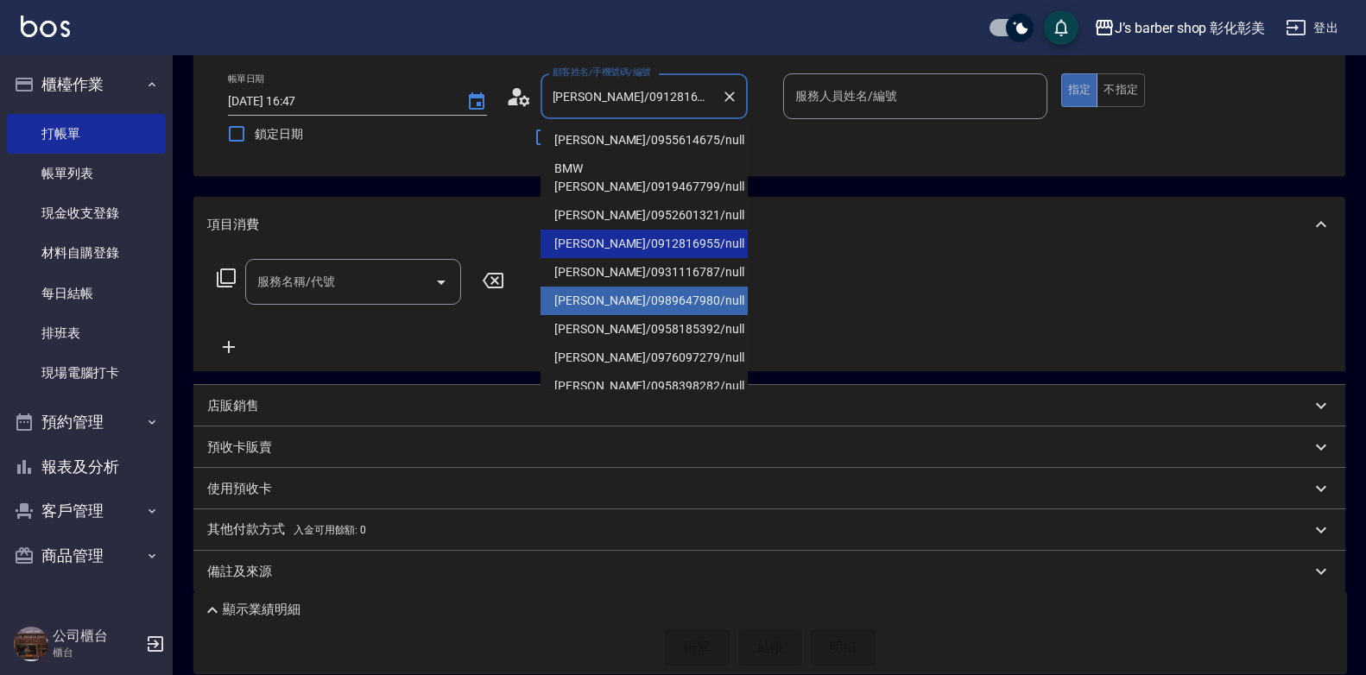
scroll to position [86, 0]
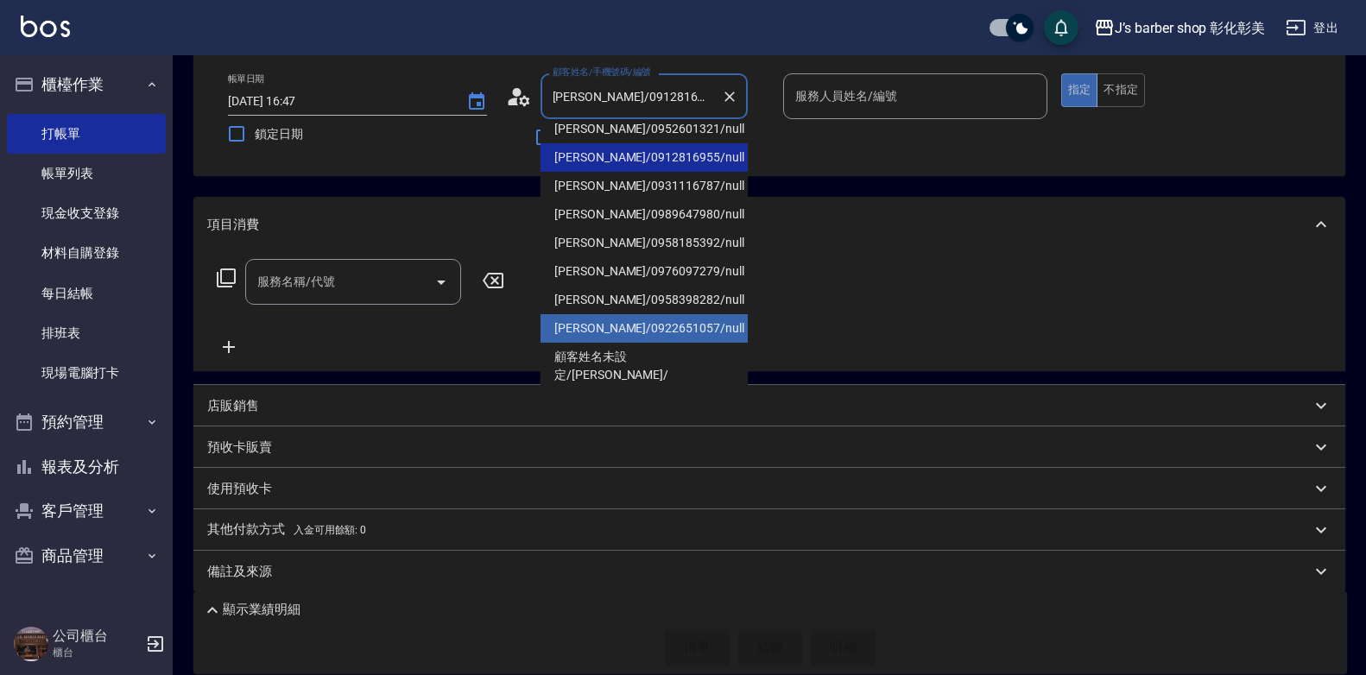
click at [687, 314] on li "[PERSON_NAME]/0922651057/null" at bounding box center [644, 328] width 207 height 28
type input "[PERSON_NAME]/0922651057/null"
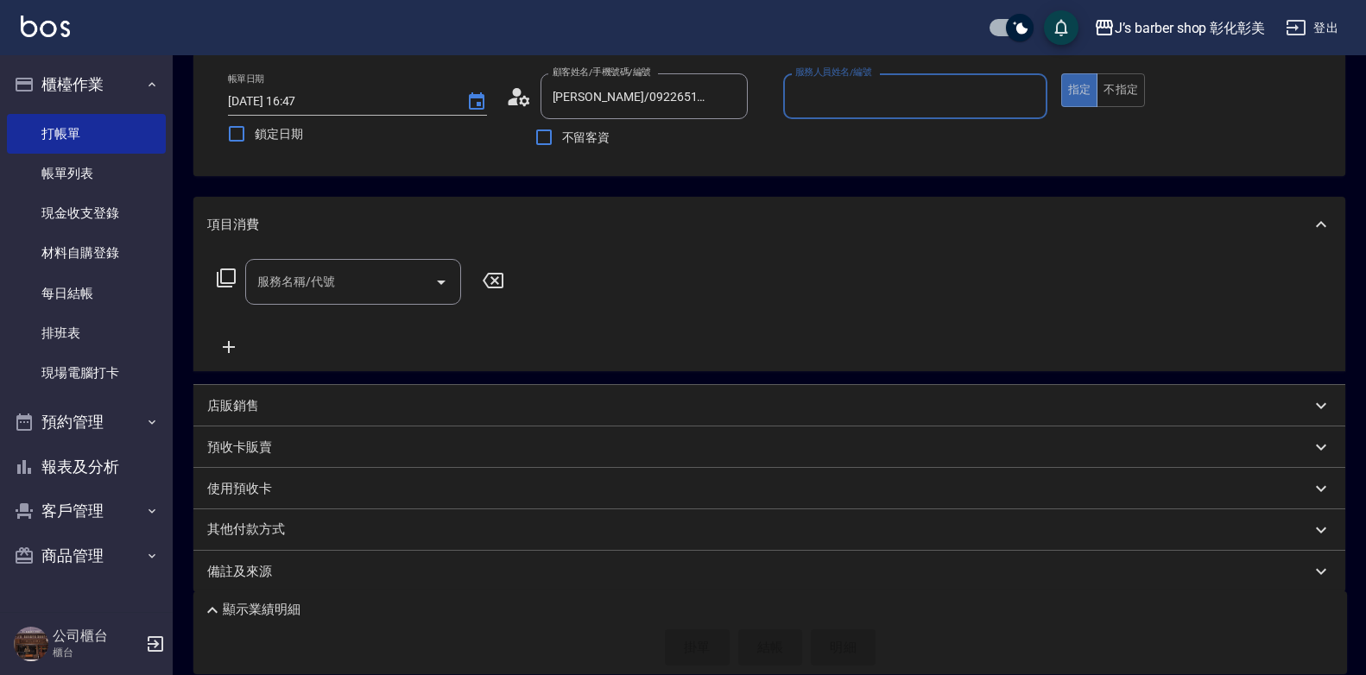
type input "LUNA(無代號)"
click at [422, 269] on input "服務名稱/代號" at bounding box center [340, 282] width 174 height 30
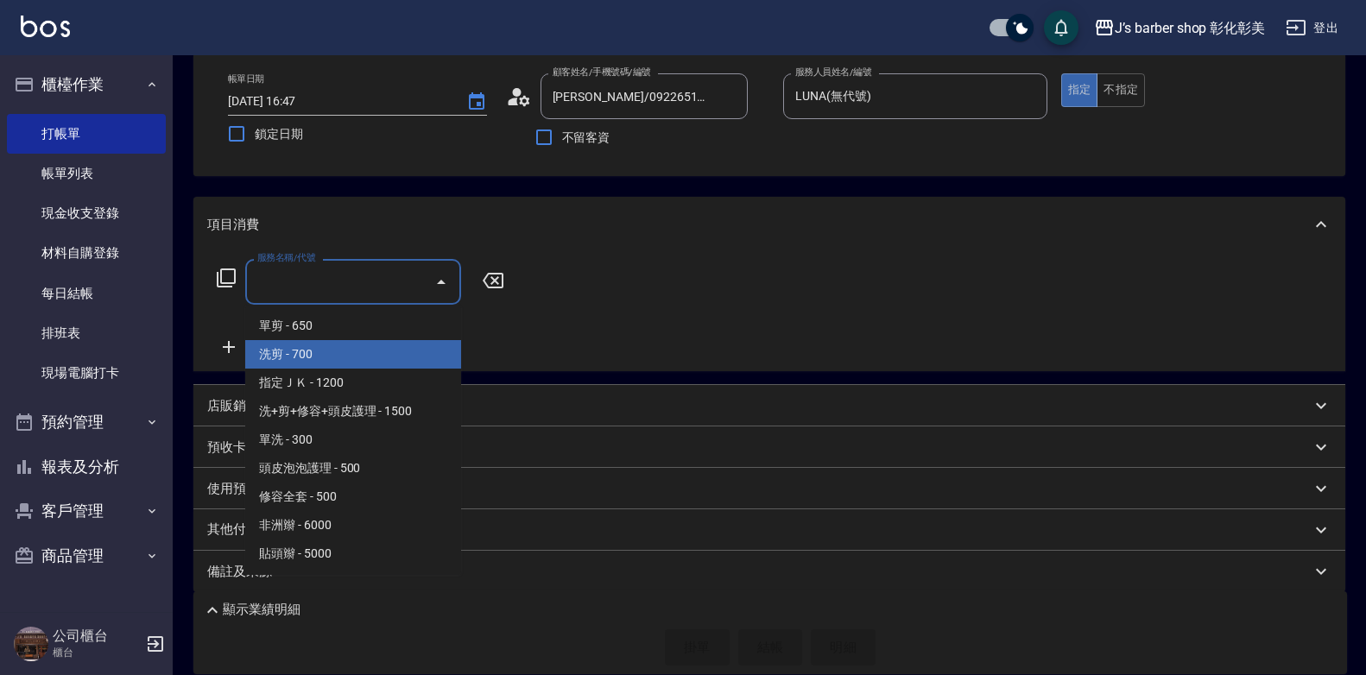
click at [377, 348] on span "洗剪 - 700" at bounding box center [353, 354] width 216 height 28
click at [377, 348] on div "服務名稱/代號 服務名稱/代號" at bounding box center [360, 308] width 307 height 98
type input "洗剪(101)"
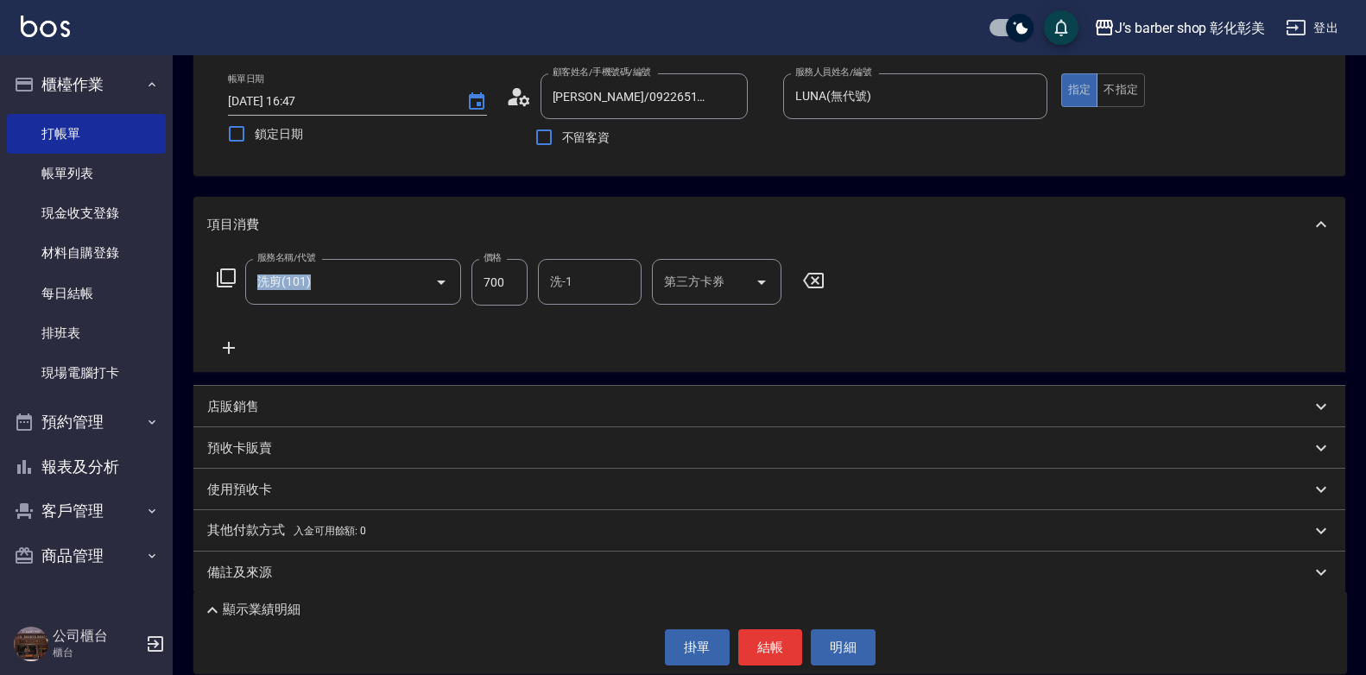
drag, startPoint x: 378, startPoint y: 348, endPoint x: 518, endPoint y: 277, distance: 156.8
click at [518, 277] on input "700" at bounding box center [500, 282] width 56 height 47
type input "800"
click at [610, 273] on input "洗-1" at bounding box center [590, 282] width 88 height 30
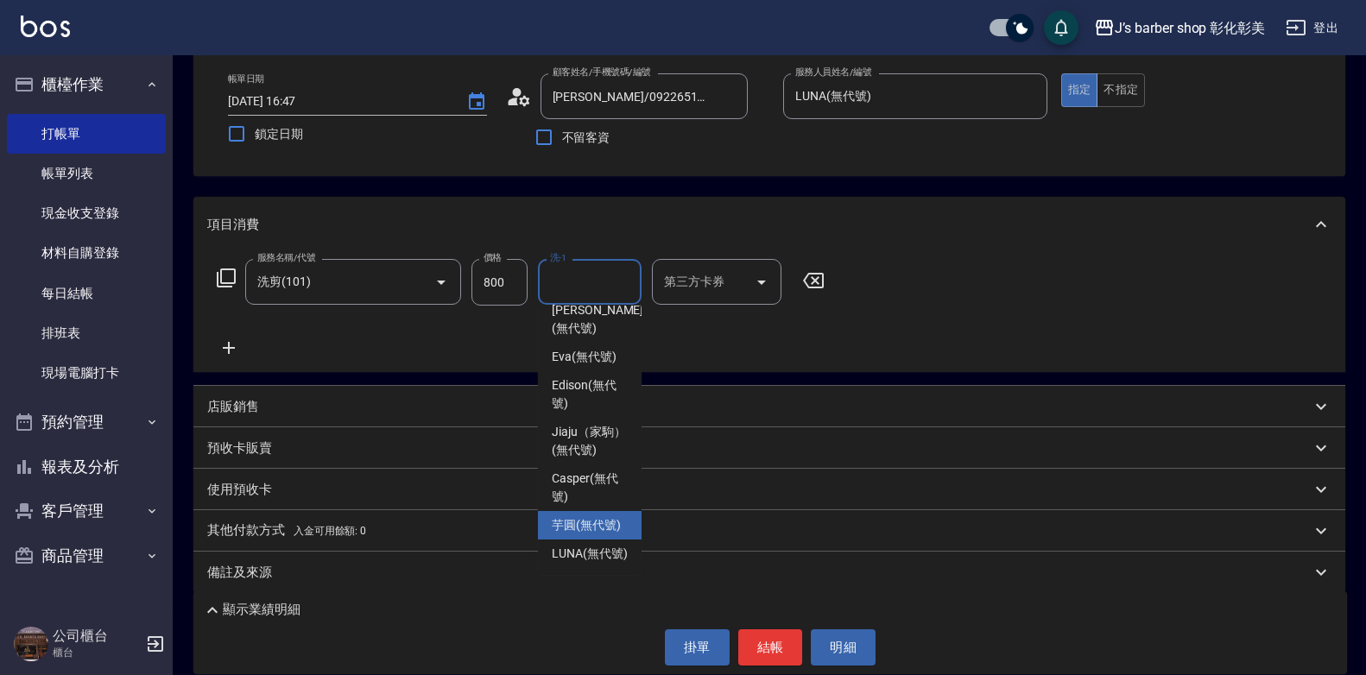
scroll to position [181, 0]
click at [601, 545] on span "LUNA (無代號)" at bounding box center [590, 554] width 76 height 18
type input "LUNA(無代號)"
click at [601, 535] on div "其他付款方式 入金可用餘額: 0" at bounding box center [759, 531] width 1104 height 19
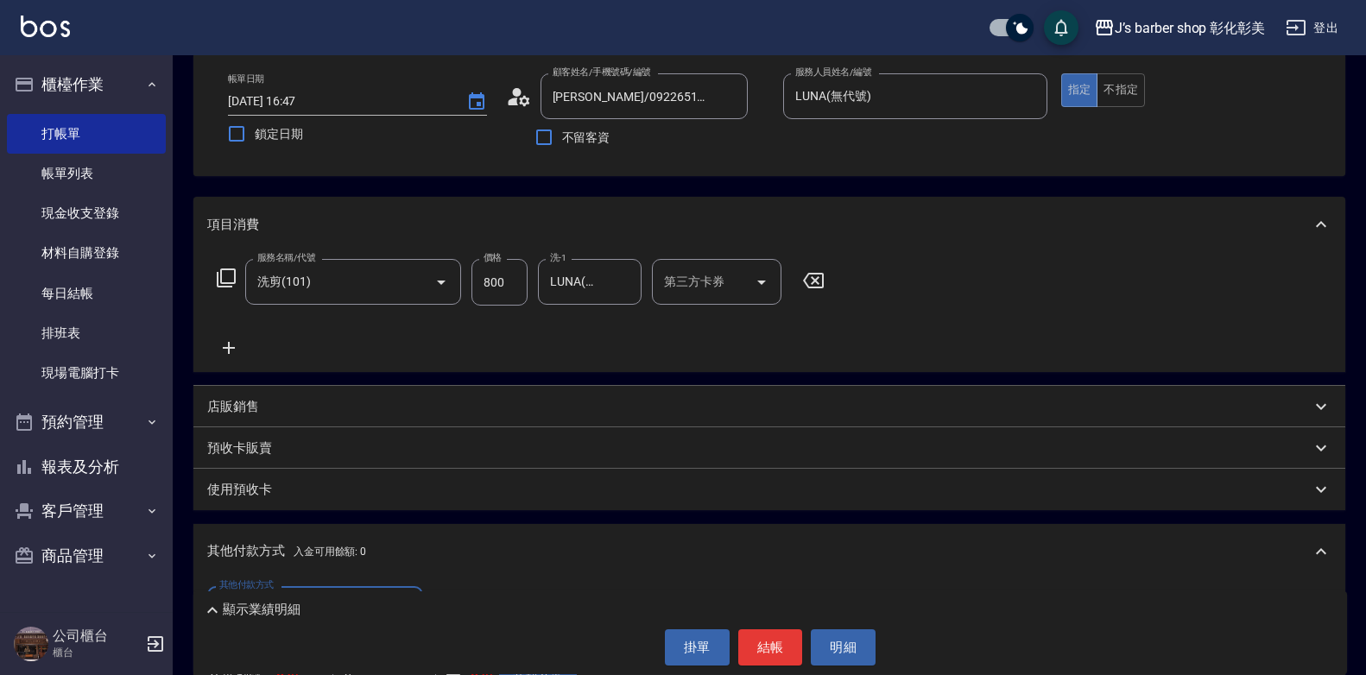
scroll to position [0, 0]
click at [782, 644] on button "結帳" at bounding box center [770, 648] width 65 height 36
